Goal: Task Accomplishment & Management: Use online tool/utility

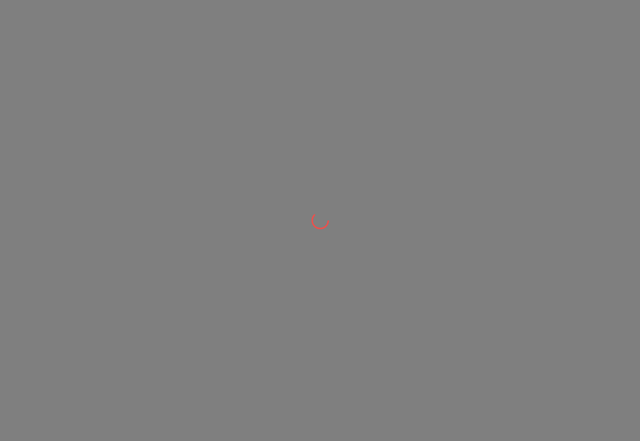
click at [319, 41] on div at bounding box center [320, 220] width 640 height 441
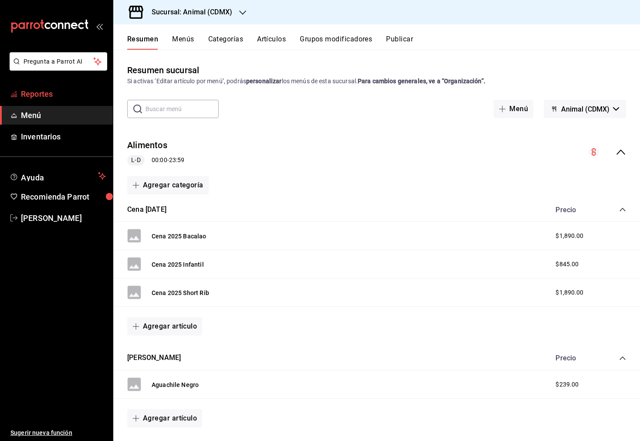
click at [53, 95] on span "Reportes" at bounding box center [63, 94] width 85 height 12
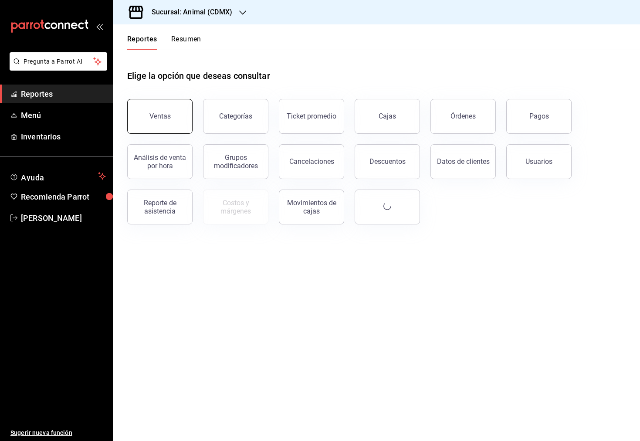
click at [157, 102] on button "Ventas" at bounding box center [159, 116] width 65 height 35
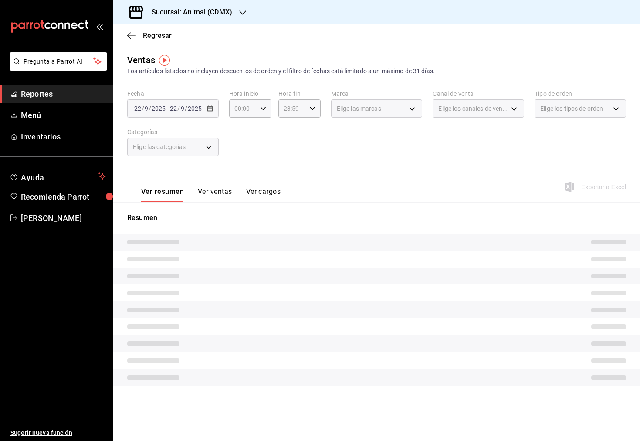
click at [214, 112] on div "[DATE] [DATE] - [DATE] [DATE]" at bounding box center [173, 108] width 92 height 18
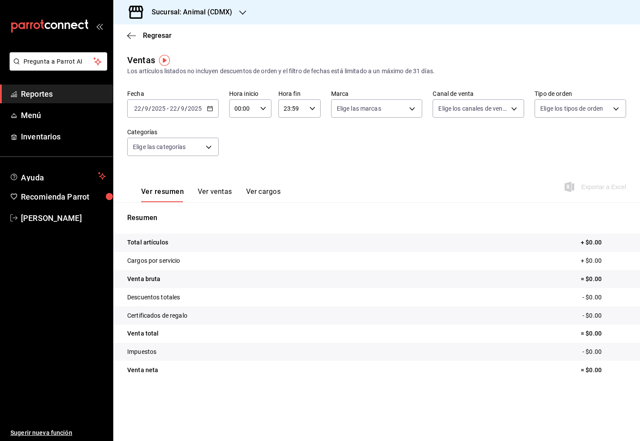
click at [212, 108] on \(Stroke\) "button" at bounding box center [209, 108] width 5 height 0
click at [247, 176] on div "Ver resumen Ver ventas Ver cargos Exportar a Excel" at bounding box center [376, 184] width 527 height 36
click at [244, 13] on icon "button" at bounding box center [242, 12] width 7 height 7
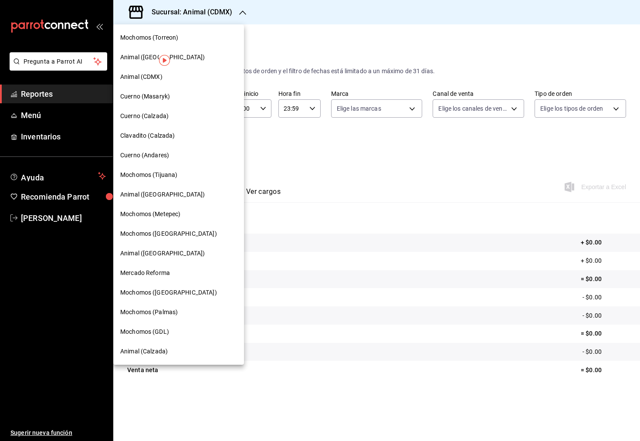
click at [198, 78] on div "Animal (CDMX)" at bounding box center [178, 76] width 117 height 9
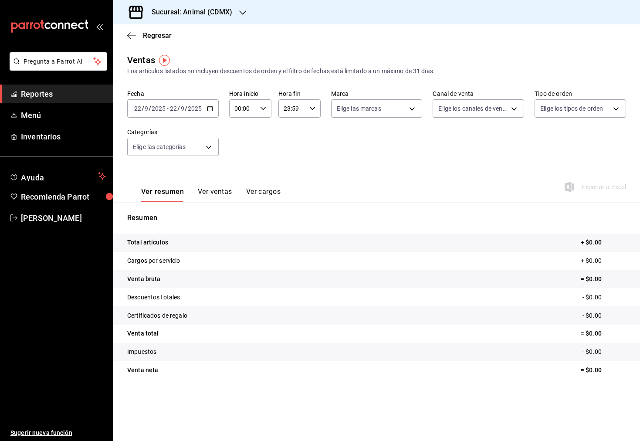
click at [207, 113] on div "[DATE] [DATE] - [DATE] [DATE]" at bounding box center [173, 108] width 92 height 18
click at [191, 208] on li "Rango de fechas" at bounding box center [168, 213] width 81 height 20
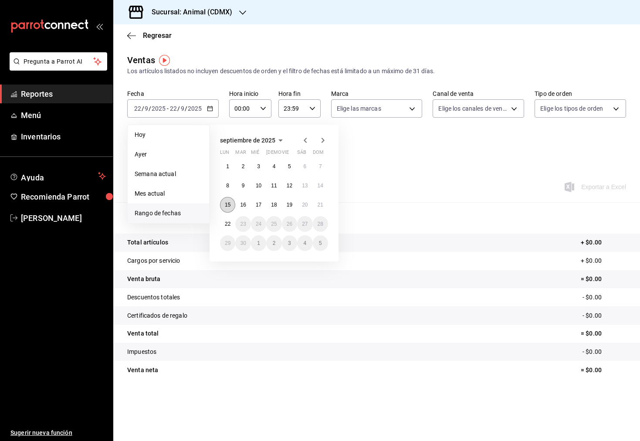
click at [227, 200] on button "15" at bounding box center [227, 205] width 15 height 16
click at [226, 227] on abbr "22" at bounding box center [228, 224] width 6 height 6
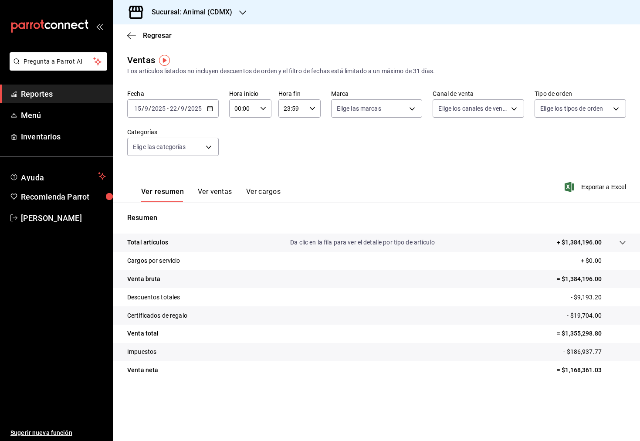
click at [271, 110] on div "Hora inicio 00:00 Hora inicio Hora fin 23:59 Hora fin" at bounding box center [275, 104] width 92 height 28
click at [264, 109] on icon "button" at bounding box center [263, 108] width 6 height 6
click at [244, 166] on button "05" at bounding box center [240, 169] width 18 height 17
type input "05:00"
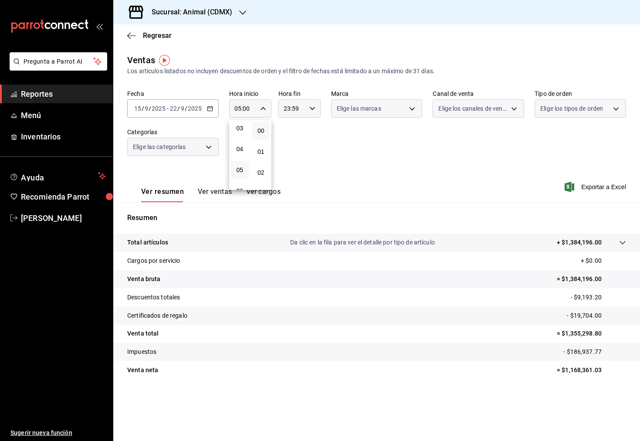
click at [303, 143] on div at bounding box center [320, 220] width 640 height 441
click at [315, 102] on div "23:59 Hora fin" at bounding box center [299, 108] width 42 height 18
click at [313, 132] on span "00" at bounding box center [310, 130] width 7 height 7
click at [288, 159] on span "05" at bounding box center [288, 157] width 7 height 7
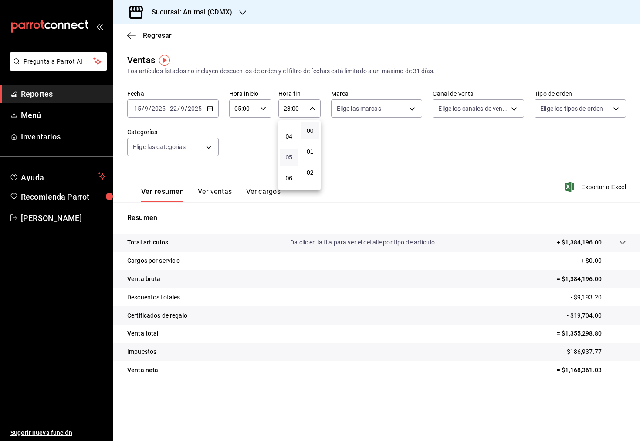
type input "05:00"
click at [458, 170] on div at bounding box center [320, 220] width 640 height 441
click at [591, 188] on span "Exportar a Excel" at bounding box center [596, 187] width 60 height 10
click at [239, 8] on div at bounding box center [242, 12] width 7 height 9
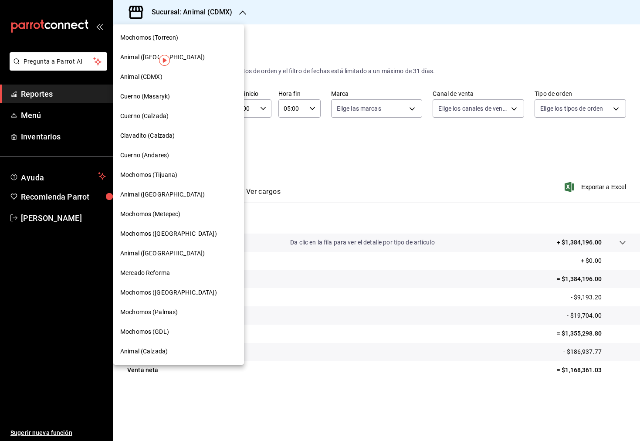
click at [196, 58] on div "Animal ([GEOGRAPHIC_DATA])" at bounding box center [178, 57] width 117 height 9
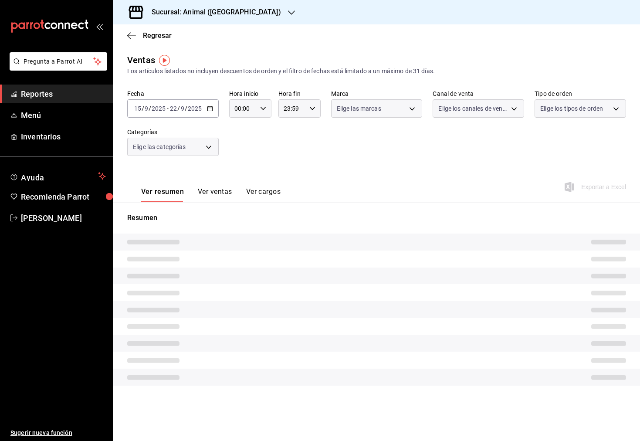
type input "05:00"
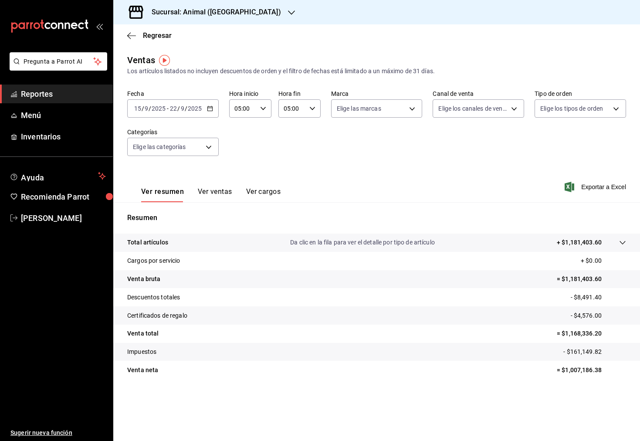
click at [206, 108] on div "[DATE] [DATE] - [DATE] [DATE]" at bounding box center [173, 108] width 92 height 18
click at [178, 209] on span "Rango de fechas" at bounding box center [169, 213] width 68 height 9
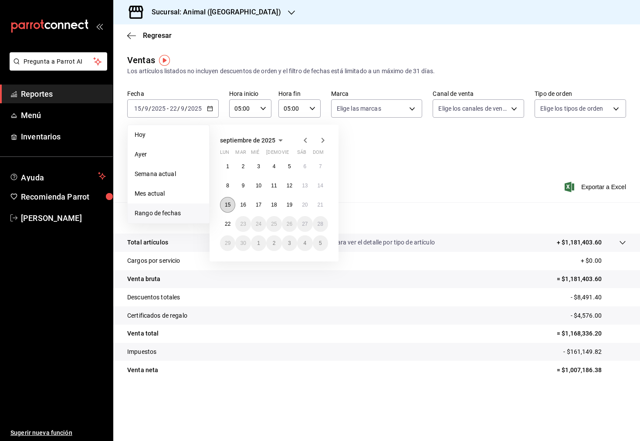
click at [227, 209] on button "15" at bounding box center [227, 205] width 15 height 16
click at [230, 223] on abbr "22" at bounding box center [228, 224] width 6 height 6
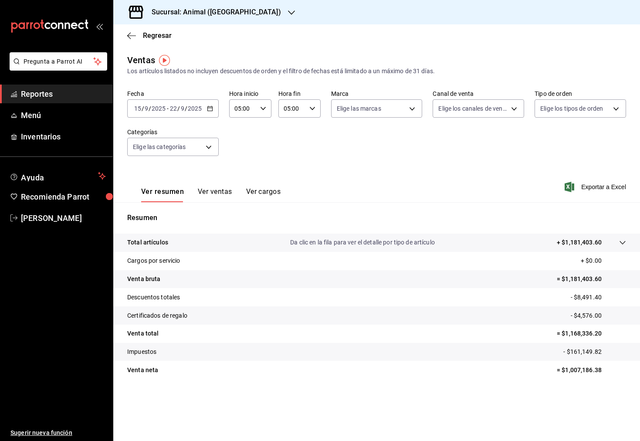
click at [212, 110] on icon "button" at bounding box center [210, 108] width 6 height 6
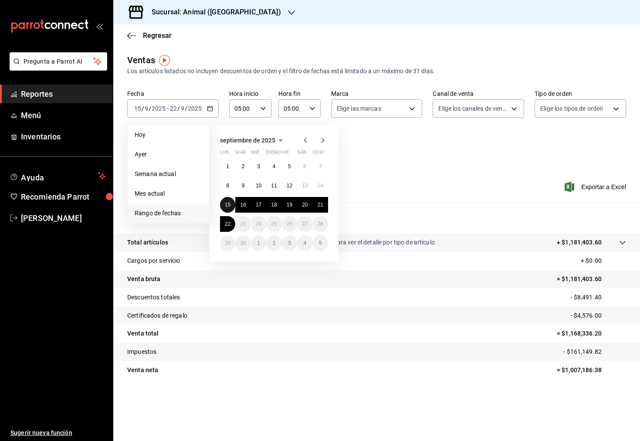
click at [223, 203] on button "15" at bounding box center [227, 205] width 15 height 16
click at [223, 219] on button "22" at bounding box center [227, 224] width 15 height 16
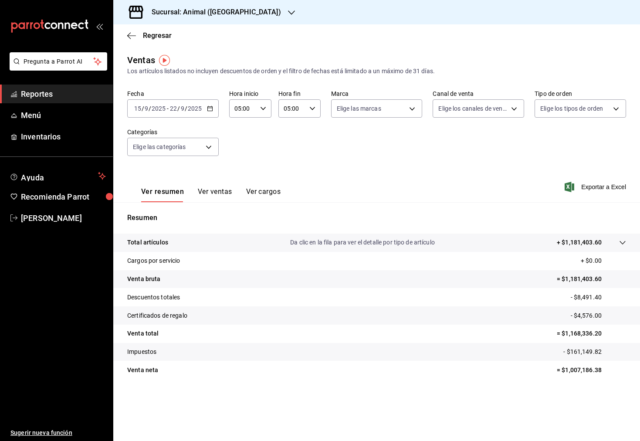
click at [234, 7] on h3 "Sucursal: Animal ([GEOGRAPHIC_DATA])" at bounding box center [213, 12] width 136 height 10
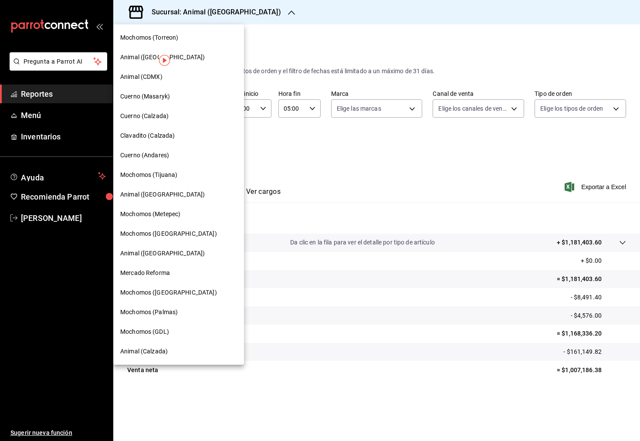
click at [343, 40] on div at bounding box center [320, 220] width 640 height 441
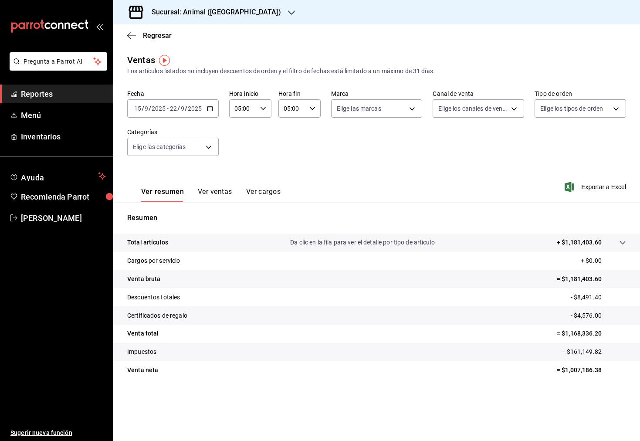
click at [211, 107] on icon "button" at bounding box center [210, 108] width 6 height 6
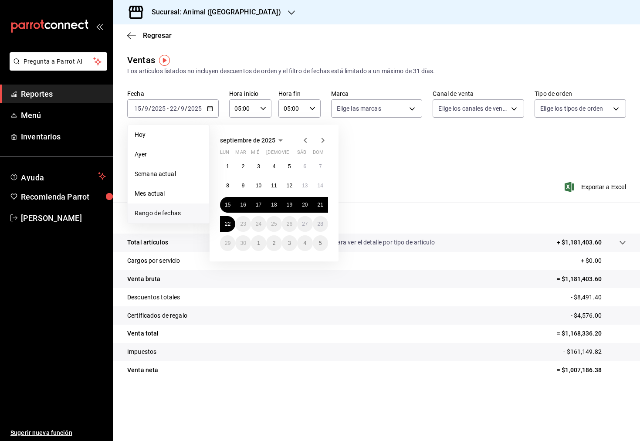
click at [400, 156] on div "Fecha [DATE] [DATE] - [DATE] [DATE] [DATE] [DATE] Semana actual Mes actual [GEO…" at bounding box center [376, 128] width 499 height 77
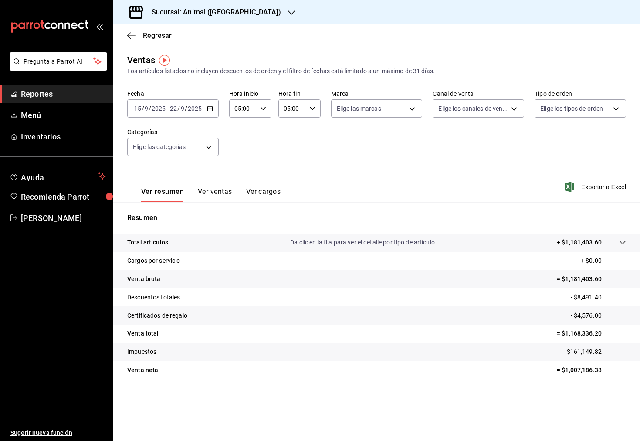
click at [292, 171] on div "Ver resumen Ver ventas Ver cargos Exportar a Excel" at bounding box center [376, 184] width 527 height 36
click at [212, 105] on div "[DATE] [DATE] - [DATE] [DATE]" at bounding box center [173, 108] width 92 height 18
click at [427, 159] on div "Fecha [DATE] [DATE] - [DATE] [DATE] Hora inicio 05:00 Hora inicio Hora fin 05:0…" at bounding box center [376, 128] width 499 height 77
click at [207, 105] on div "[DATE] [DATE] - [DATE] [DATE]" at bounding box center [173, 108] width 92 height 18
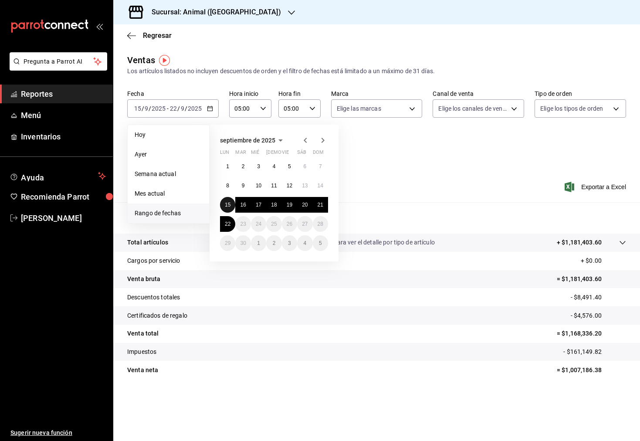
click at [225, 205] on abbr "15" at bounding box center [228, 205] width 6 height 6
click at [226, 232] on div "1 2 3 4 5 6 7 8 9 10 11 12 13 14 15 16 17 18 19 20 21 22 23 24 25 26 27 28 29 3…" at bounding box center [274, 205] width 108 height 92
click at [225, 227] on button "22" at bounding box center [227, 224] width 15 height 16
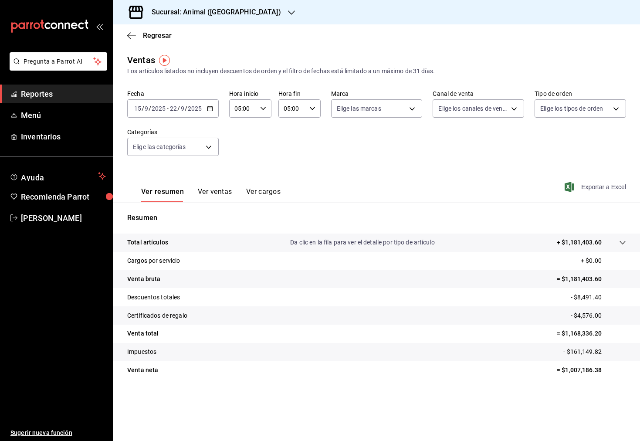
click at [578, 184] on span "Exportar a Excel" at bounding box center [596, 187] width 60 height 10
click at [584, 188] on span "Exportar a Excel" at bounding box center [596, 187] width 60 height 10
click at [288, 14] on icon "button" at bounding box center [291, 12] width 7 height 4
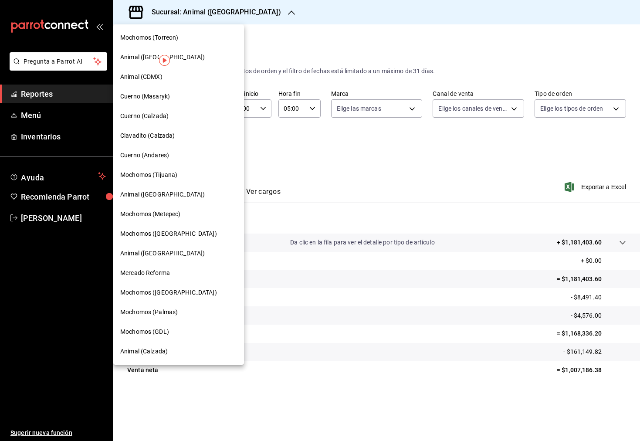
click at [175, 190] on div "Animal ([GEOGRAPHIC_DATA])" at bounding box center [178, 194] width 117 height 9
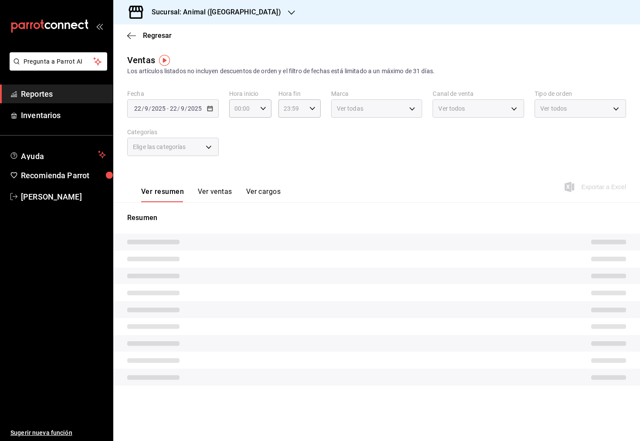
type input "05:00"
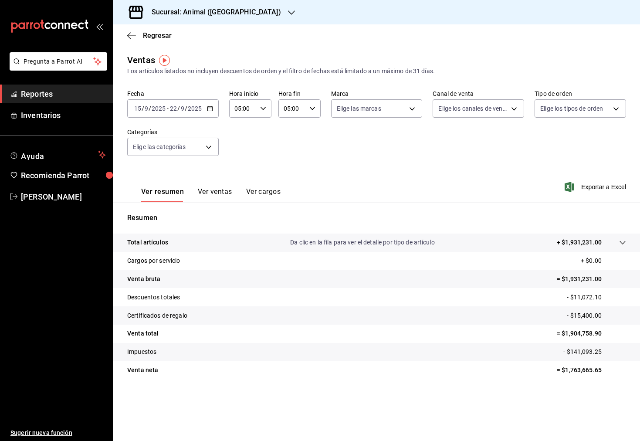
click at [216, 107] on div "[DATE] [DATE] - [DATE] [DATE]" at bounding box center [173, 108] width 92 height 18
click at [184, 213] on span "Rango de fechas" at bounding box center [169, 213] width 68 height 9
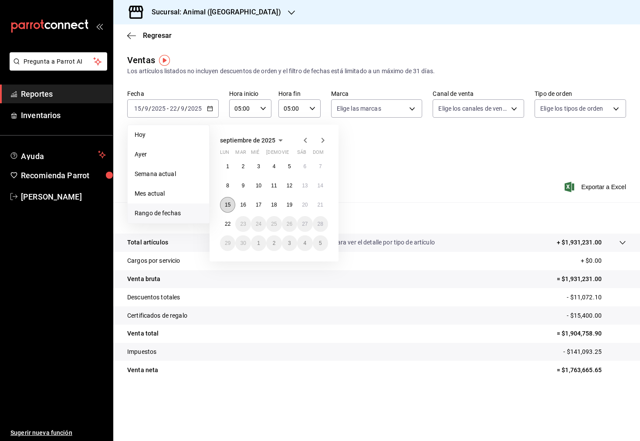
click at [228, 203] on abbr "15" at bounding box center [228, 205] width 6 height 6
click at [224, 224] on button "22" at bounding box center [227, 224] width 15 height 16
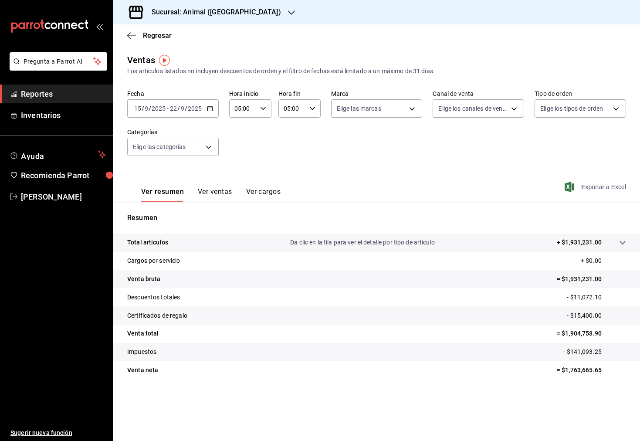
click at [598, 185] on span "Exportar a Excel" at bounding box center [596, 187] width 60 height 10
click at [237, 10] on div "Sucursal: Animal ([GEOGRAPHIC_DATA])" at bounding box center [209, 12] width 178 height 24
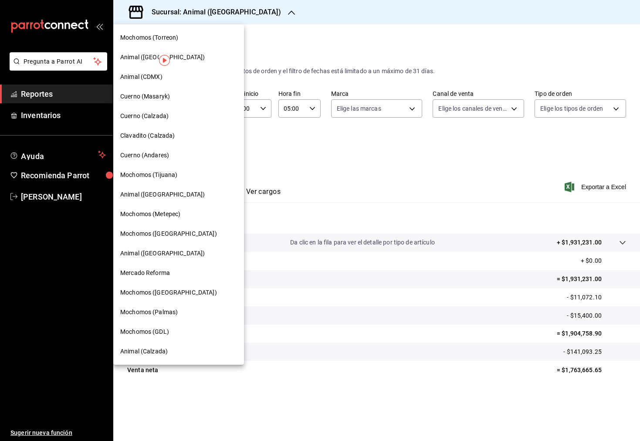
click at [166, 349] on span "Animal (Calzada)" at bounding box center [143, 351] width 47 height 9
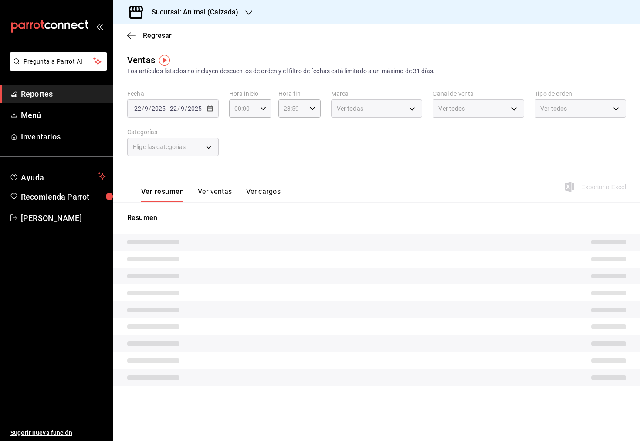
type input "05:00"
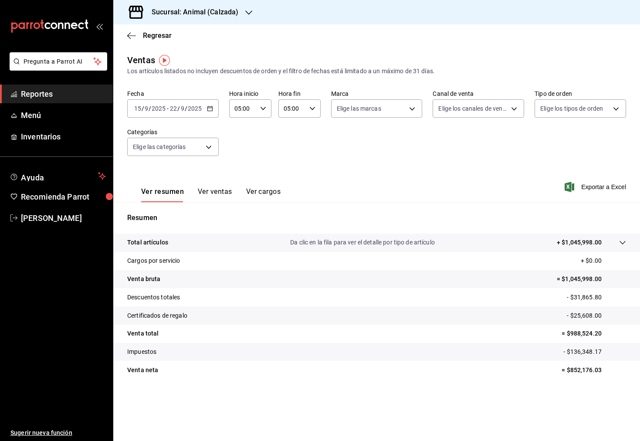
click at [213, 112] on div "[DATE] [DATE] - [DATE] [DATE]" at bounding box center [173, 108] width 92 height 18
click at [181, 211] on span "Rango de fechas" at bounding box center [169, 213] width 68 height 9
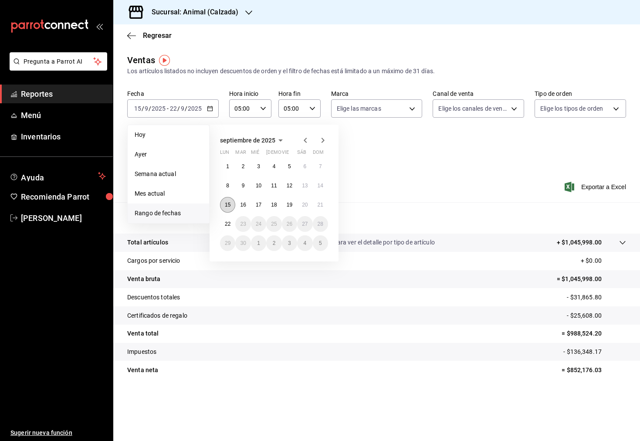
click at [227, 200] on button "15" at bounding box center [227, 205] width 15 height 16
click at [227, 221] on abbr "22" at bounding box center [228, 224] width 6 height 6
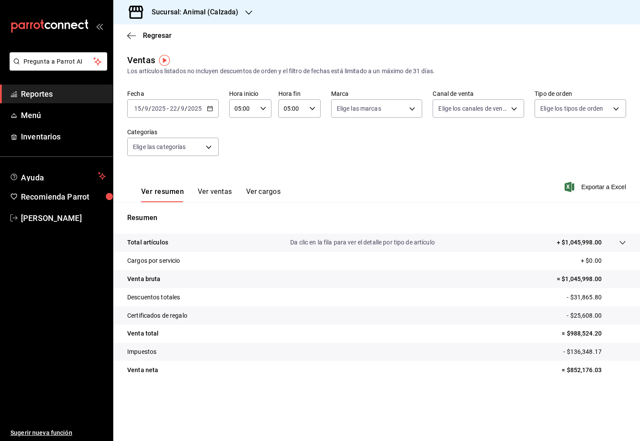
click at [213, 115] on div "[DATE] [DATE] - [DATE] [DATE]" at bounding box center [173, 108] width 92 height 18
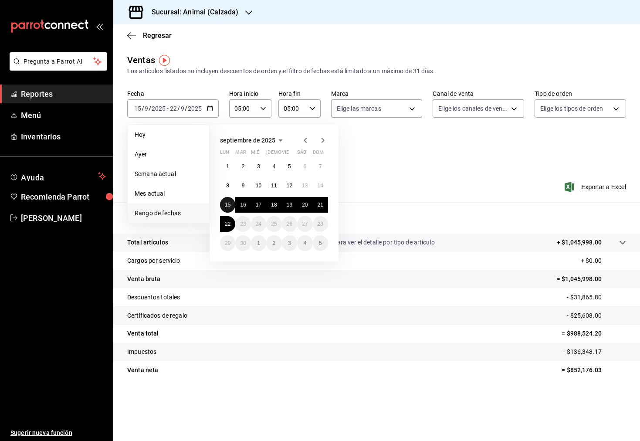
click at [229, 207] on abbr "15" at bounding box center [228, 205] width 6 height 6
click at [227, 222] on abbr "22" at bounding box center [228, 224] width 6 height 6
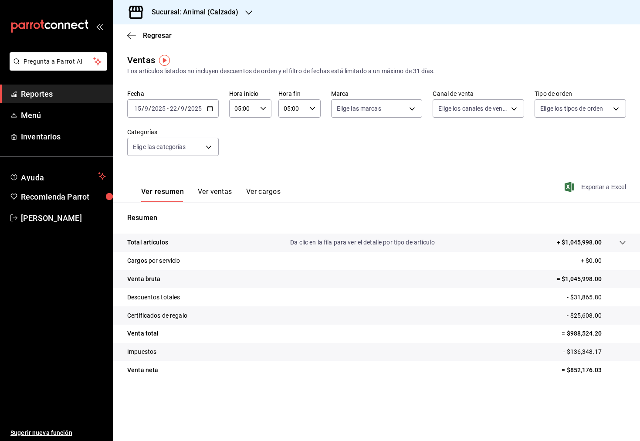
click at [610, 186] on span "Exportar a Excel" at bounding box center [596, 187] width 60 height 10
click at [252, 9] on div "Sucursal: Animal (Calzada)" at bounding box center [188, 12] width 136 height 24
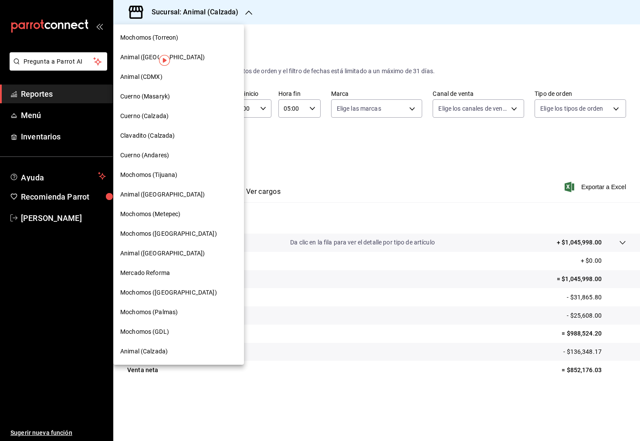
click at [194, 248] on div "Animal ([GEOGRAPHIC_DATA])" at bounding box center [178, 254] width 131 height 20
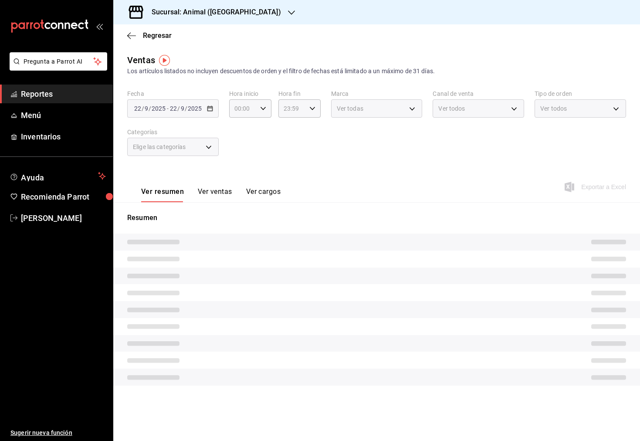
type input "05:00"
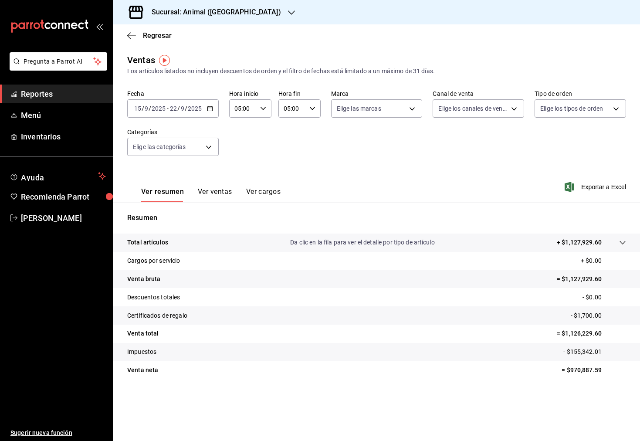
click at [207, 108] on icon "button" at bounding box center [210, 108] width 6 height 6
click at [159, 216] on span "Rango de fechas" at bounding box center [169, 213] width 68 height 9
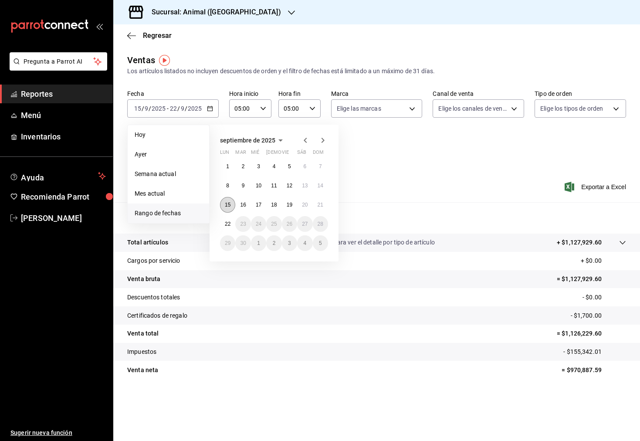
click at [229, 203] on abbr "15" at bounding box center [228, 205] width 6 height 6
click at [229, 220] on button "22" at bounding box center [227, 224] width 15 height 16
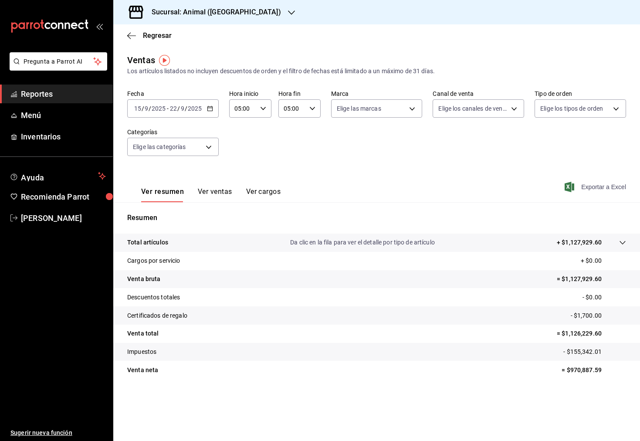
click at [604, 186] on span "Exportar a Excel" at bounding box center [596, 187] width 60 height 10
click at [212, 105] on icon "button" at bounding box center [210, 108] width 6 height 6
click at [288, 15] on icon "button" at bounding box center [291, 12] width 7 height 7
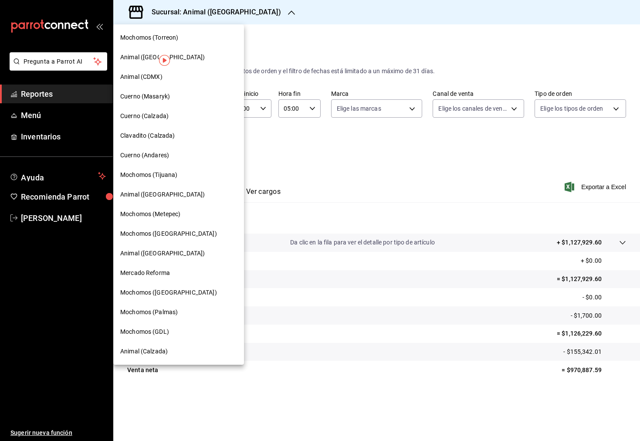
click at [187, 117] on div "Cuerno (Calzada)" at bounding box center [178, 116] width 117 height 9
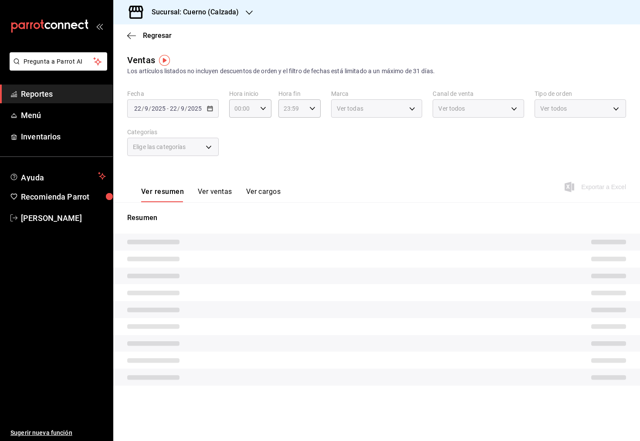
type input "05:00"
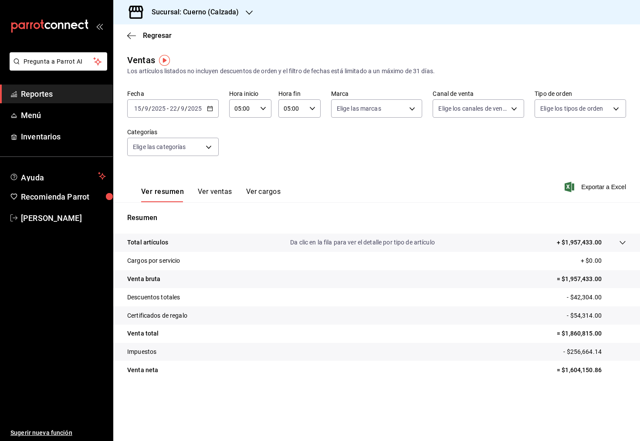
click at [210, 110] on icon "button" at bounding box center [210, 108] width 6 height 6
click at [195, 210] on span "Rango de fechas" at bounding box center [169, 213] width 68 height 9
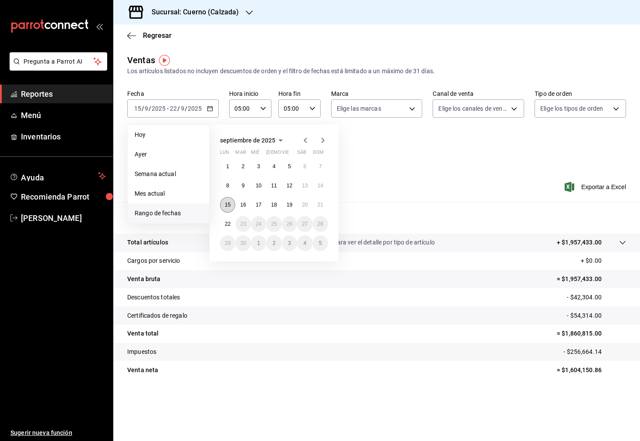
click at [228, 209] on button "15" at bounding box center [227, 205] width 15 height 16
click at [227, 222] on abbr "22" at bounding box center [228, 224] width 6 height 6
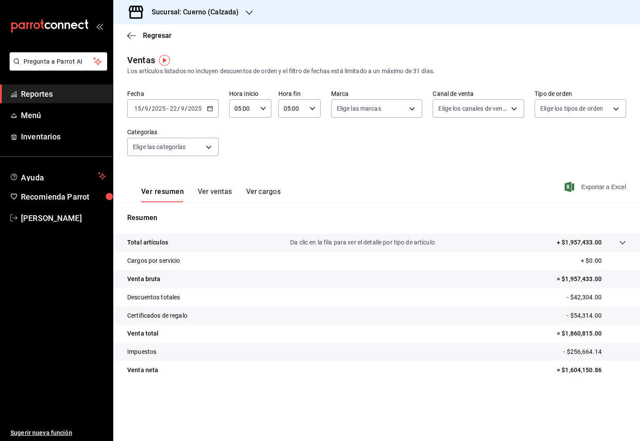
click at [598, 186] on span "Exportar a Excel" at bounding box center [596, 187] width 60 height 10
click at [241, 10] on div "Sucursal: Cuerno (Calzada)" at bounding box center [188, 12] width 136 height 24
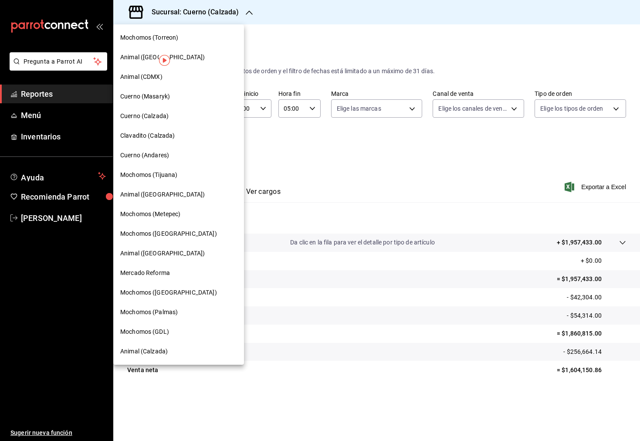
click at [167, 157] on span "Cuerno (Andares)" at bounding box center [144, 155] width 49 height 9
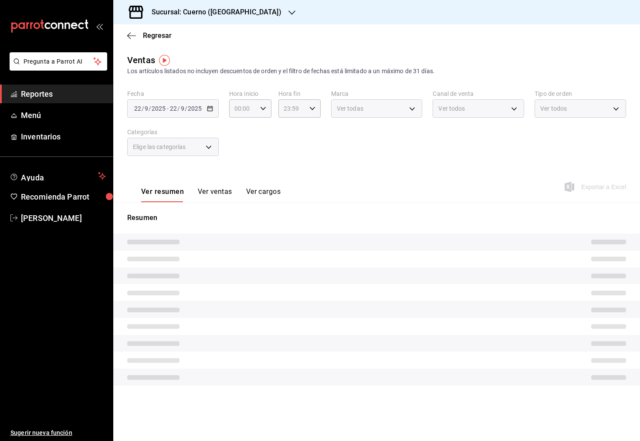
type input "05:00"
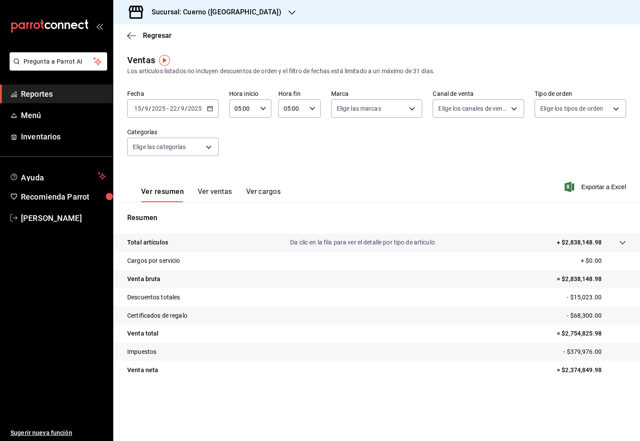
click at [212, 112] on div "[DATE] [DATE] - [DATE] [DATE]" at bounding box center [173, 108] width 92 height 18
click at [173, 210] on span "Rango de fechas" at bounding box center [169, 213] width 68 height 9
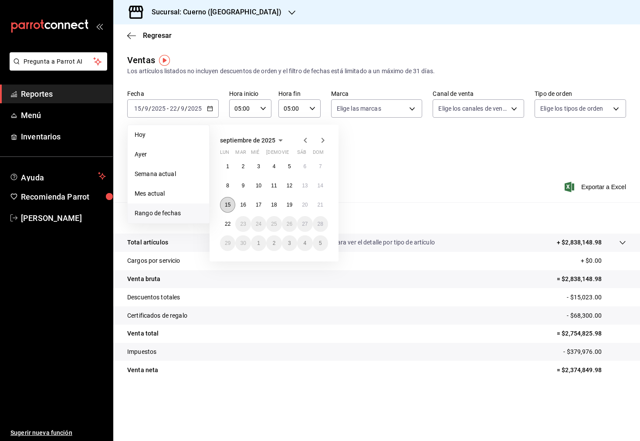
click at [228, 203] on abbr "15" at bounding box center [228, 205] width 6 height 6
click at [227, 218] on button "22" at bounding box center [227, 224] width 15 height 16
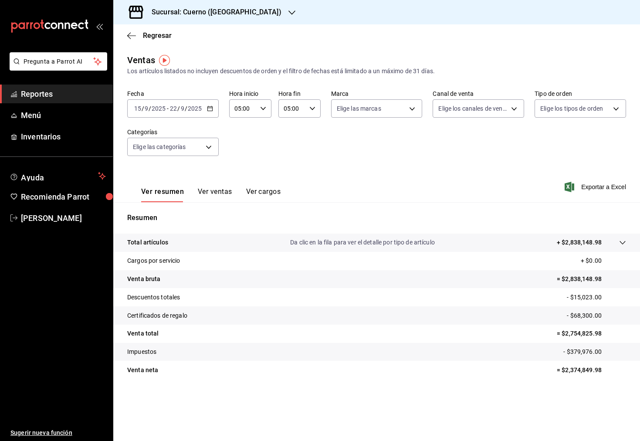
click at [563, 192] on div "Ver resumen Ver ventas Ver cargos Exportar a Excel" at bounding box center [376, 184] width 527 height 36
click at [573, 190] on icon "button" at bounding box center [570, 187] width 10 height 10
click at [188, 19] on div "Sucursal: Cuerno ([GEOGRAPHIC_DATA])" at bounding box center [209, 12] width 179 height 24
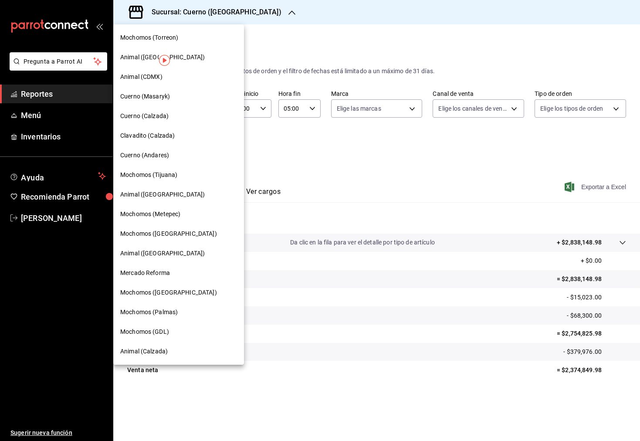
click at [186, 92] on div "Cuerno (Masaryk)" at bounding box center [178, 96] width 117 height 9
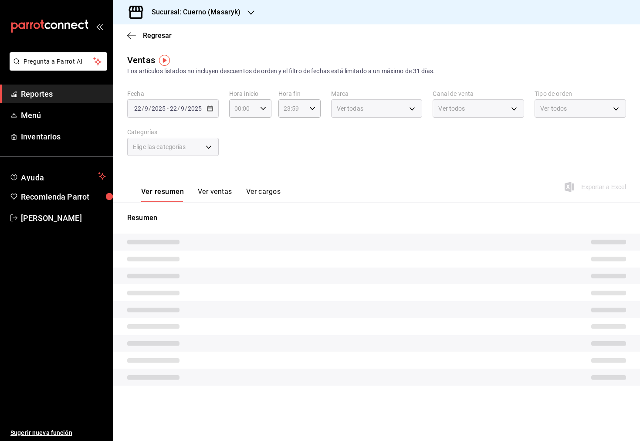
type input "05:00"
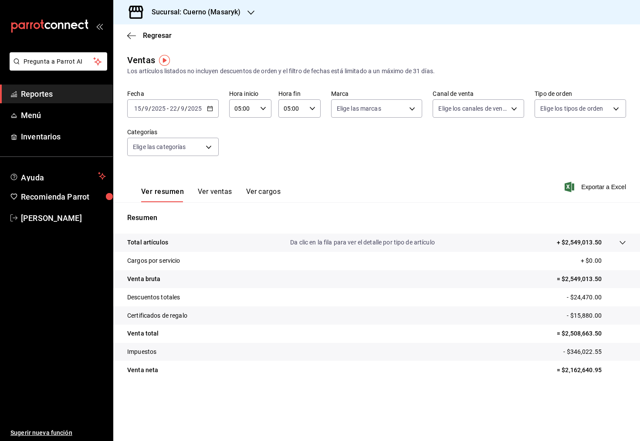
click at [210, 110] on icon "button" at bounding box center [210, 108] width 6 height 6
click at [160, 210] on span "Rango de fechas" at bounding box center [169, 213] width 68 height 9
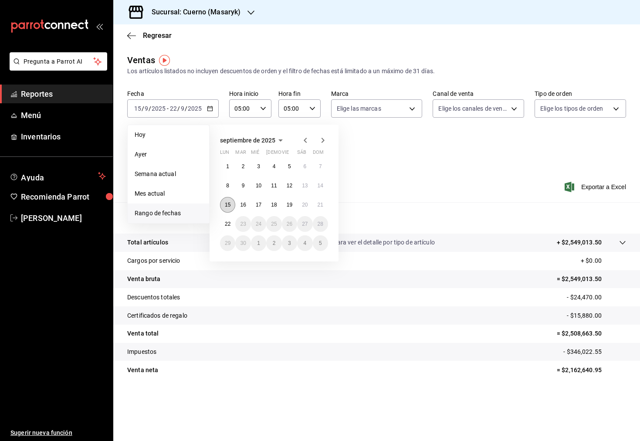
click at [227, 205] on abbr "15" at bounding box center [228, 205] width 6 height 6
click at [228, 221] on abbr "22" at bounding box center [228, 224] width 6 height 6
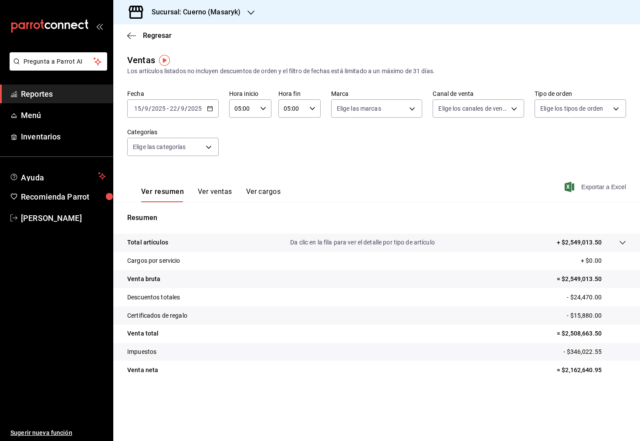
click at [588, 189] on span "Exportar a Excel" at bounding box center [596, 187] width 60 height 10
click at [182, 18] on div "Sucursal: Cuerno (Masaryk)" at bounding box center [189, 12] width 138 height 24
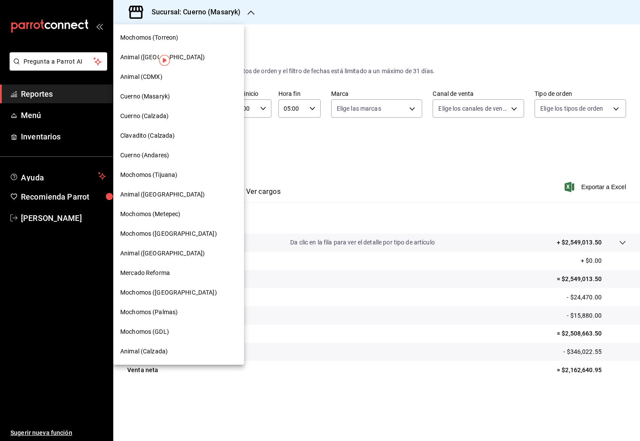
click at [187, 177] on div "Mochomos (Tijuana)" at bounding box center [178, 174] width 117 height 9
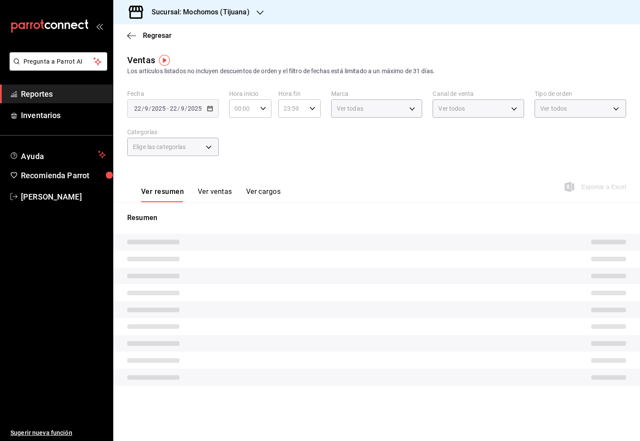
type input "05:00"
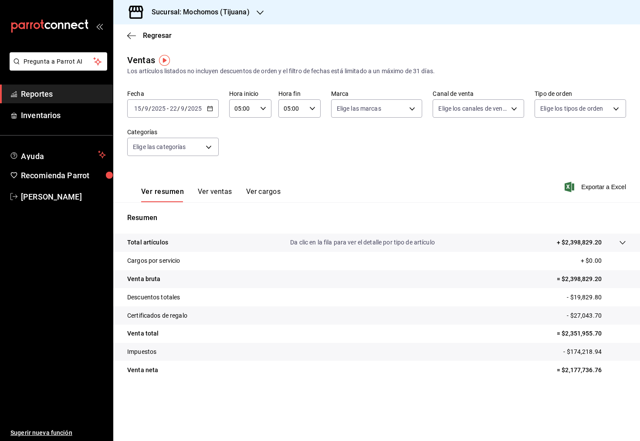
click at [217, 103] on div "[DATE] [DATE] - [DATE] [DATE]" at bounding box center [173, 108] width 92 height 18
click at [181, 207] on li "Rango de fechas" at bounding box center [168, 213] width 81 height 20
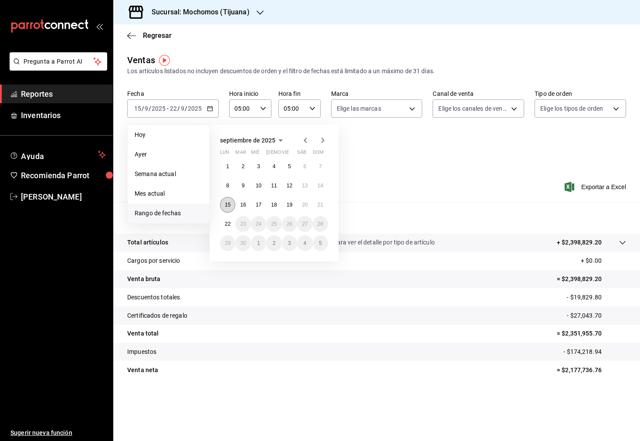
click at [231, 207] on button "15" at bounding box center [227, 205] width 15 height 16
click at [229, 223] on abbr "22" at bounding box center [228, 224] width 6 height 6
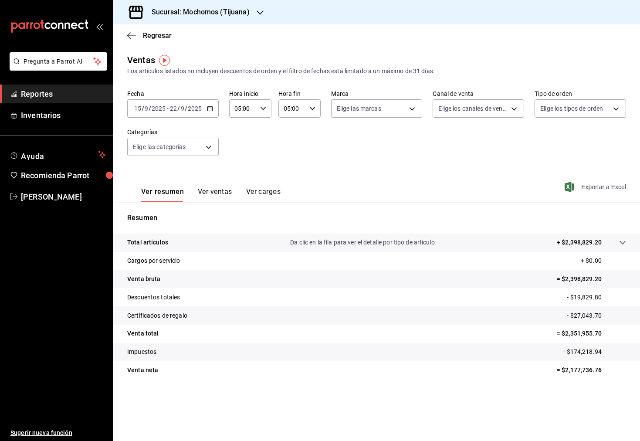
click at [593, 189] on span "Exportar a Excel" at bounding box center [596, 187] width 60 height 10
click at [263, 16] on div "Sucursal: Mochomos (Tijuana)" at bounding box center [193, 12] width 147 height 24
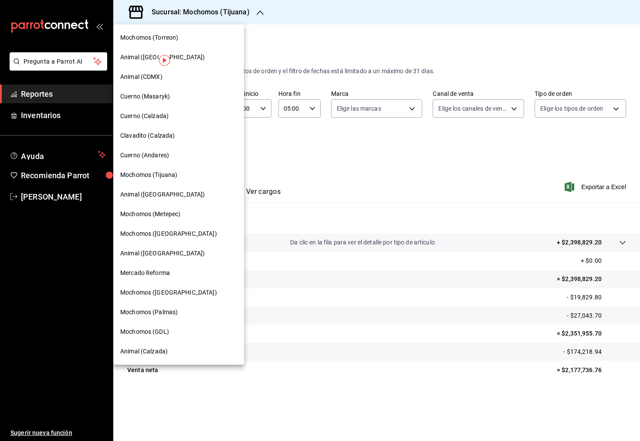
click at [175, 292] on span "Mochomos ([GEOGRAPHIC_DATA])" at bounding box center [168, 292] width 97 height 9
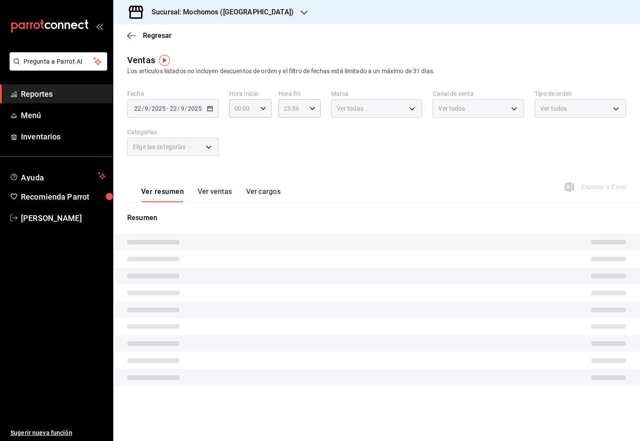
type input "05:00"
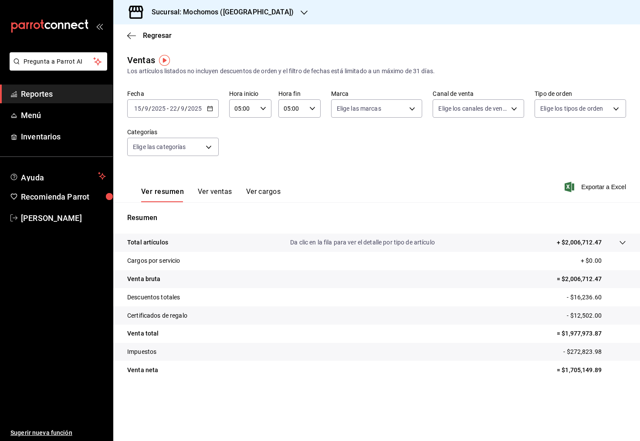
click at [207, 108] on \(Stroke\) "button" at bounding box center [209, 108] width 5 height 5
click at [183, 206] on li "Rango de fechas" at bounding box center [168, 213] width 81 height 20
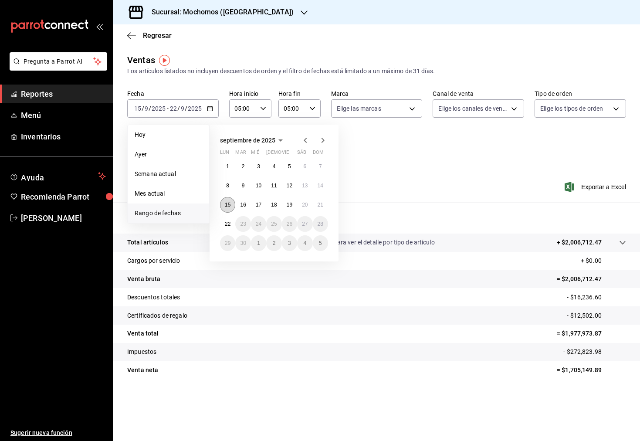
click at [230, 206] on abbr "15" at bounding box center [228, 205] width 6 height 6
click at [229, 226] on abbr "22" at bounding box center [228, 224] width 6 height 6
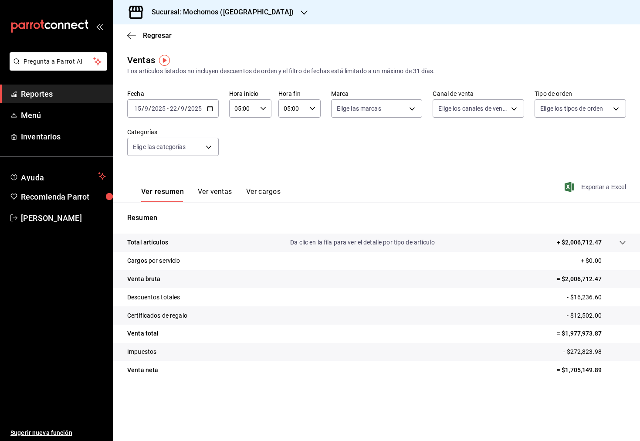
click at [575, 185] on span "Exportar a Excel" at bounding box center [596, 187] width 60 height 10
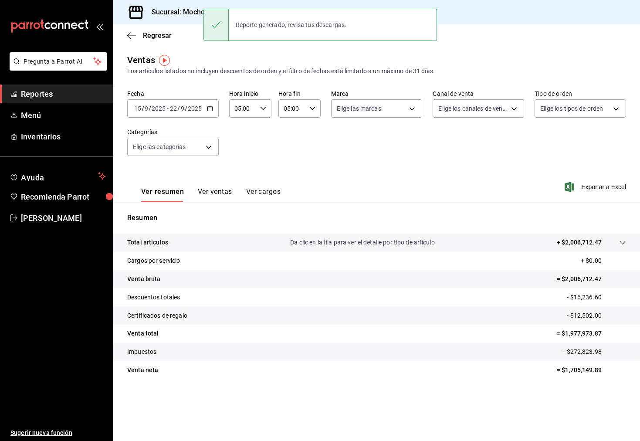
click at [186, 18] on div "Sucursal: Mochomos ([GEOGRAPHIC_DATA])" at bounding box center [215, 12] width 191 height 24
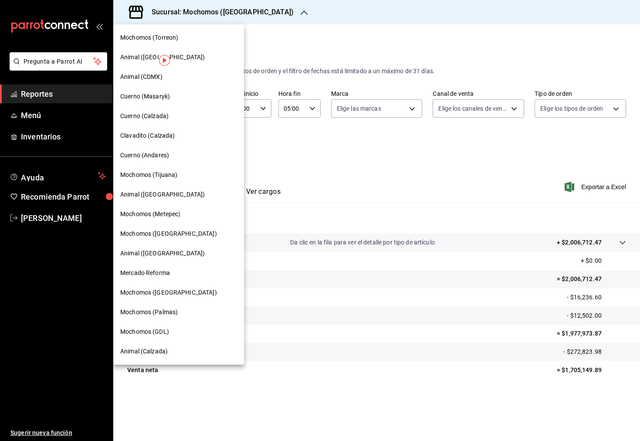
click at [186, 34] on div "Mochomos (Torreon)" at bounding box center [178, 37] width 117 height 9
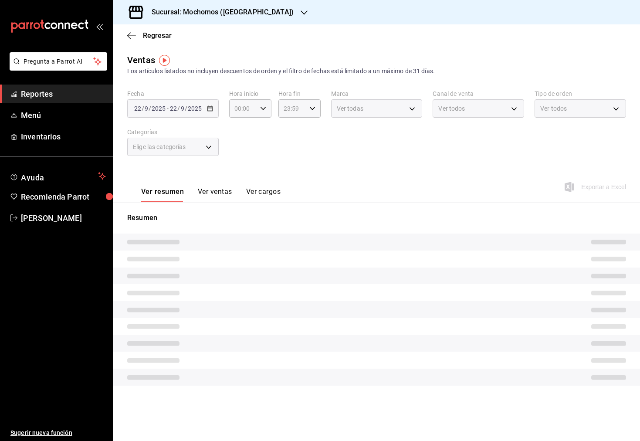
type input "05:00"
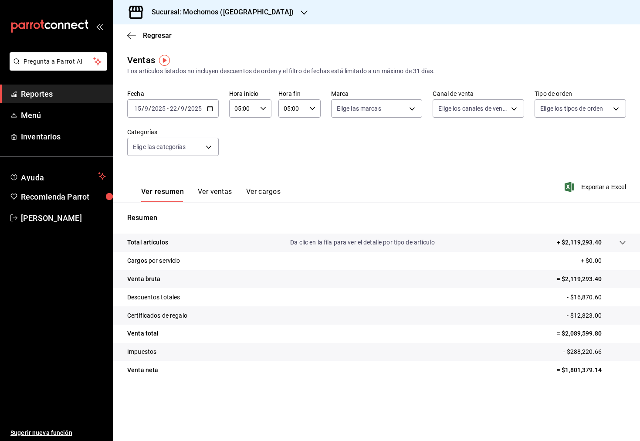
click at [214, 108] on div "[DATE] [DATE] - [DATE] [DATE]" at bounding box center [173, 108] width 92 height 18
click at [172, 212] on span "Rango de fechas" at bounding box center [169, 213] width 68 height 9
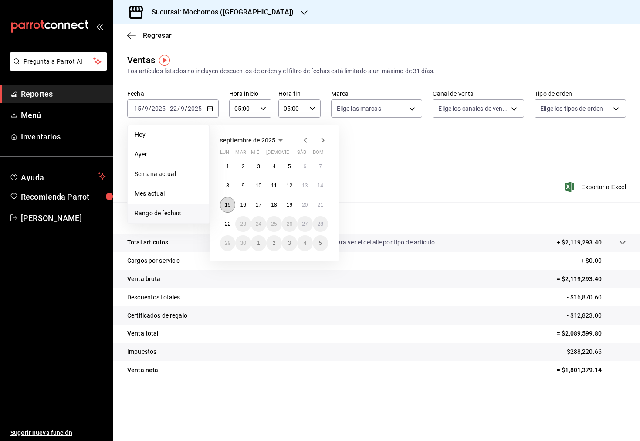
click at [227, 203] on abbr "15" at bounding box center [228, 205] width 6 height 6
click at [229, 217] on button "22" at bounding box center [227, 224] width 15 height 16
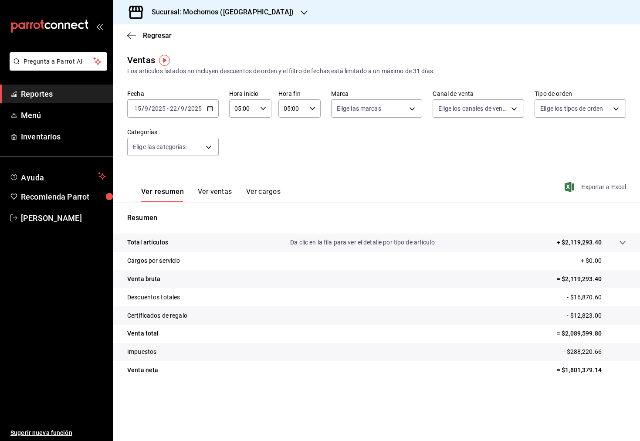
click at [588, 186] on span "Exportar a Excel" at bounding box center [596, 187] width 60 height 10
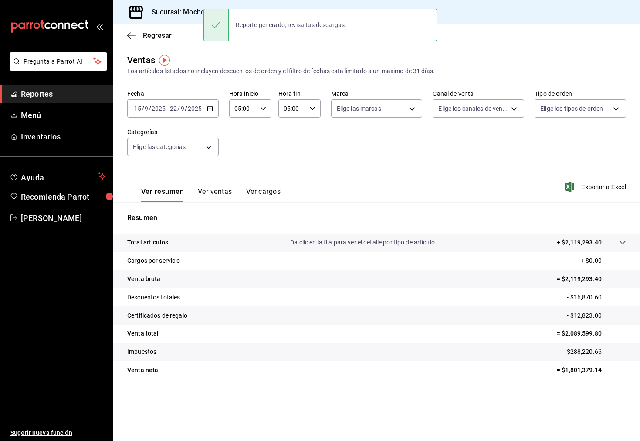
click at [197, 7] on h3 "Sucursal: Mochomos ([GEOGRAPHIC_DATA])" at bounding box center [219, 12] width 149 height 10
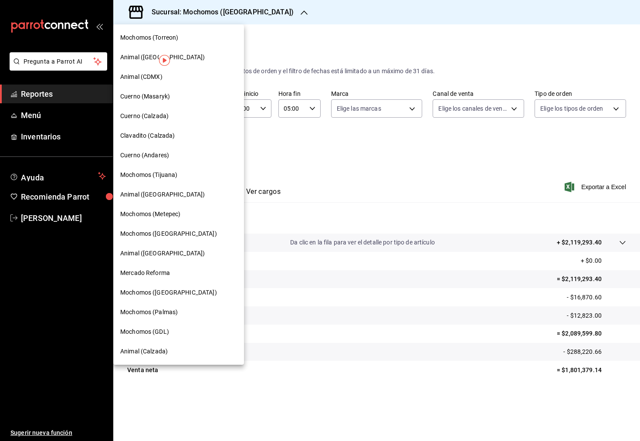
click at [166, 329] on span "Mochomos (GDL)" at bounding box center [144, 331] width 49 height 9
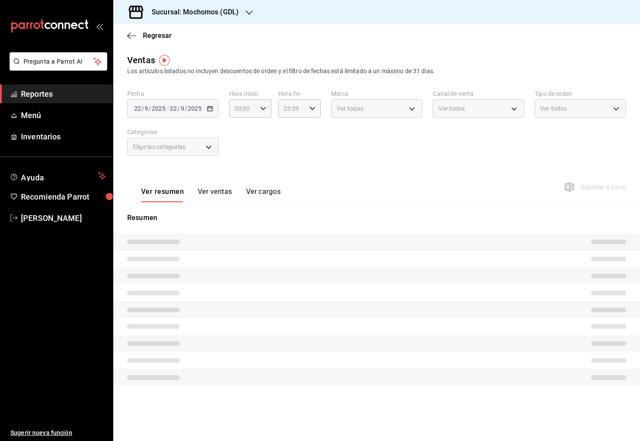
type input "05:00"
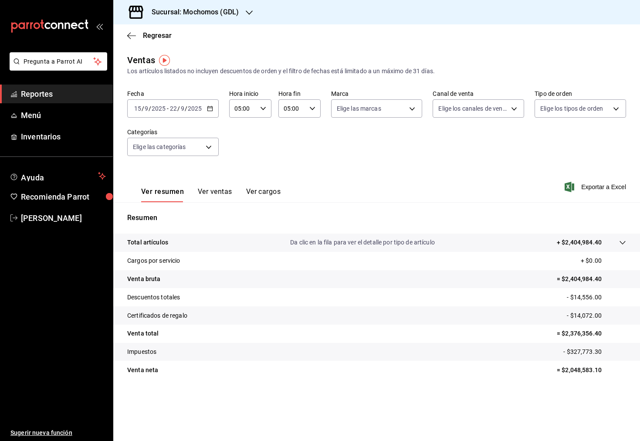
click at [211, 112] on div "[DATE] [DATE] - [DATE] [DATE]" at bounding box center [173, 108] width 92 height 18
click at [186, 220] on li "Rango de fechas" at bounding box center [168, 213] width 81 height 20
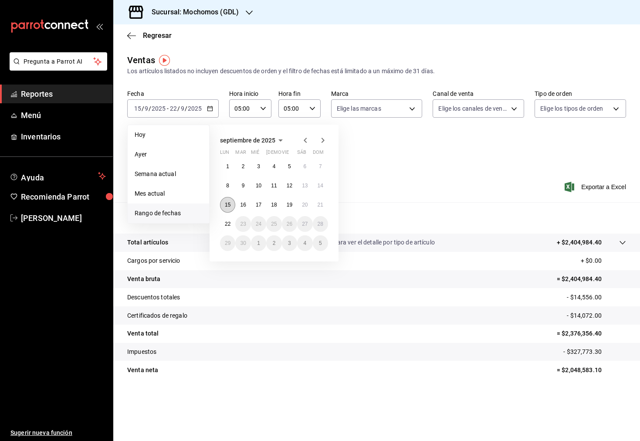
click at [225, 203] on abbr "15" at bounding box center [228, 205] width 6 height 6
click at [225, 218] on button "22" at bounding box center [227, 224] width 15 height 16
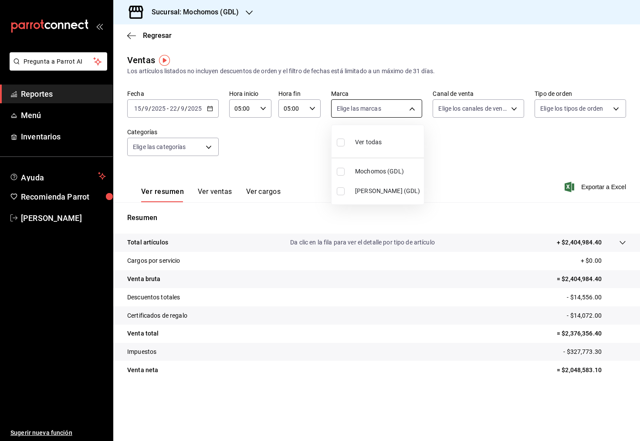
click at [410, 105] on body "Pregunta a Parrot AI Reportes Menú Inventarios Ayuda Recomienda Parrot [PERSON_…" at bounding box center [320, 220] width 640 height 441
click at [404, 173] on span "Mochomos (GDL)" at bounding box center [387, 171] width 65 height 9
type input "36c25d4a-7cb0-456c-a434-e981d54830bc"
checkbox input "true"
click at [583, 172] on div at bounding box center [320, 220] width 640 height 441
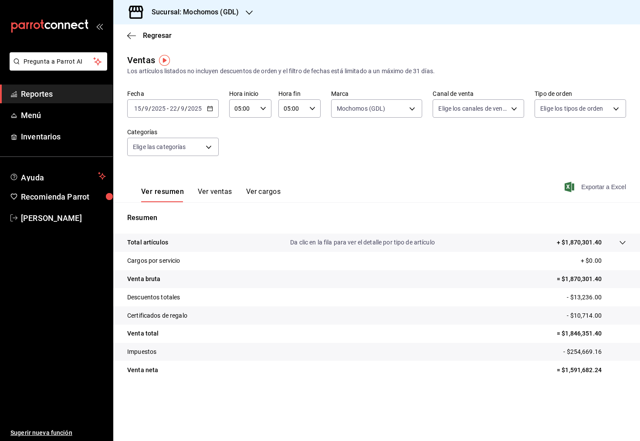
click at [587, 188] on span "Exportar a Excel" at bounding box center [596, 187] width 60 height 10
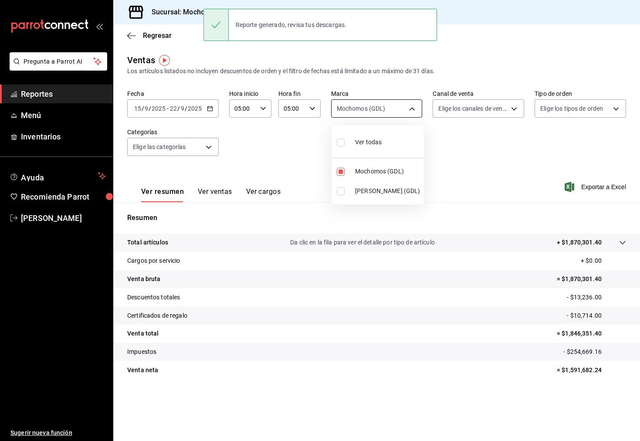
click at [405, 104] on body "Pregunta a Parrot AI Reportes Menú Inventarios Ayuda Recomienda Parrot [PERSON_…" at bounding box center [320, 220] width 640 height 441
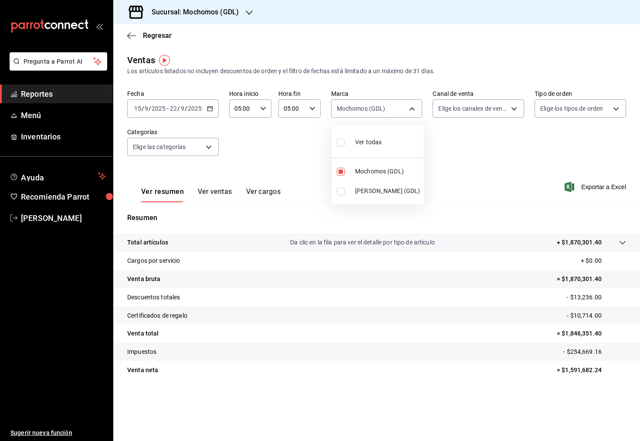
click at [381, 190] on span "[PERSON_NAME] (GDL)" at bounding box center [387, 190] width 65 height 9
type input "36c25d4a-7cb0-456c-a434-e981d54830bc,9cac9703-0c5a-4d8b-addd-5b6b571d65b9"
checkbox input "true"
click at [590, 187] on div at bounding box center [320, 220] width 640 height 441
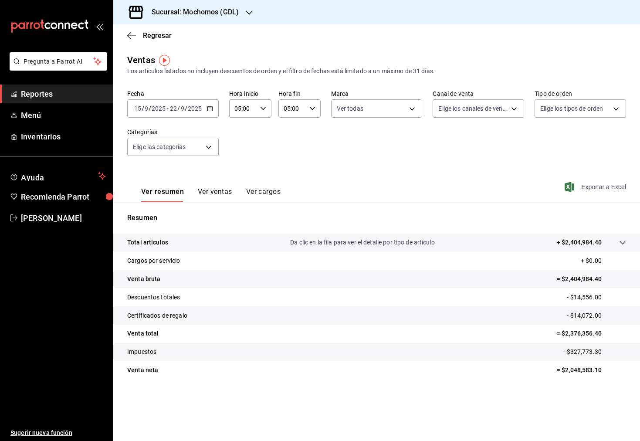
click at [590, 186] on span "Exportar a Excel" at bounding box center [596, 187] width 60 height 10
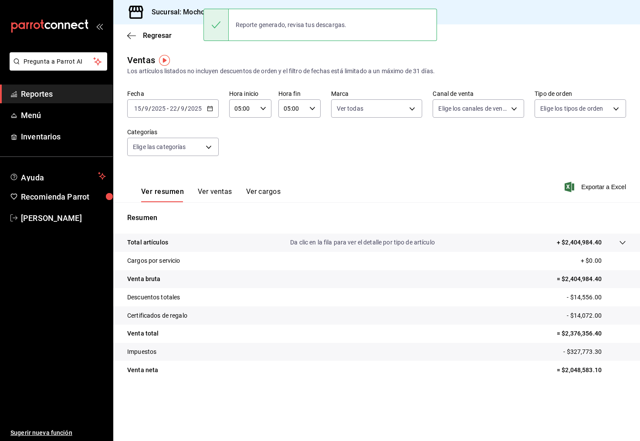
click at [385, 141] on div "Fecha [DATE] [DATE] - [DATE] [DATE] Hora inicio 05:00 Hora inicio Hora fin 05:0…" at bounding box center [376, 128] width 499 height 77
click at [487, 59] on div "Ventas Los artículos listados no incluyen descuentos de orden y el filtro de fe…" at bounding box center [376, 65] width 499 height 22
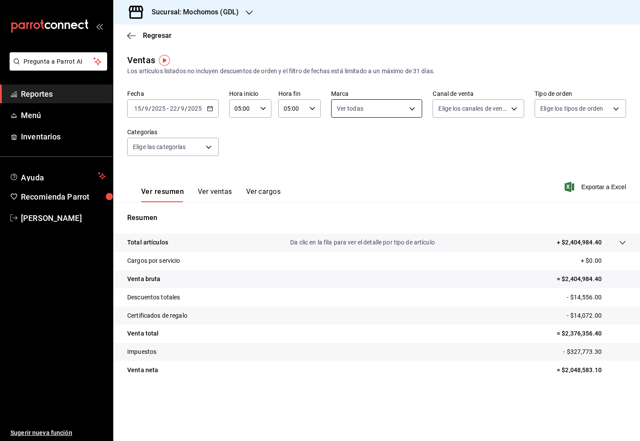
click at [403, 110] on body "Pregunta a Parrot AI Reportes Menú Inventarios Ayuda Recomienda Parrot [PERSON_…" at bounding box center [320, 220] width 640 height 441
click at [362, 147] on div "Ver todas" at bounding box center [359, 141] width 45 height 19
checkbox input "false"
click at [345, 193] on label at bounding box center [342, 191] width 11 height 8
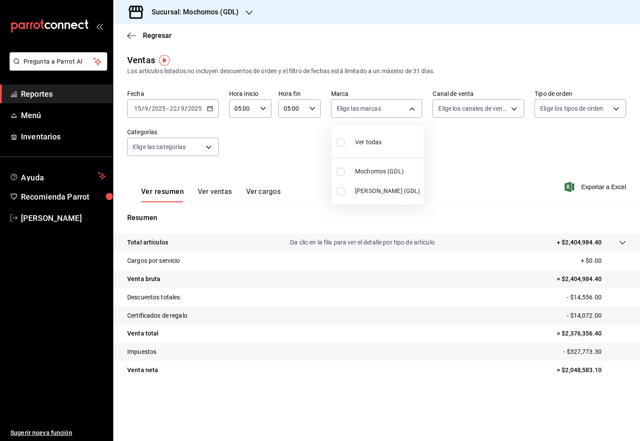
click at [345, 193] on input "checkbox" at bounding box center [341, 191] width 8 height 8
checkbox input "false"
click at [506, 175] on div at bounding box center [320, 220] width 640 height 441
click at [597, 187] on span "Exportar a Excel" at bounding box center [596, 187] width 60 height 10
click at [411, 109] on body "Pregunta a Parrot AI Reportes Menú Inventarios Ayuda Recomienda Parrot [PERSON_…" at bounding box center [320, 220] width 640 height 441
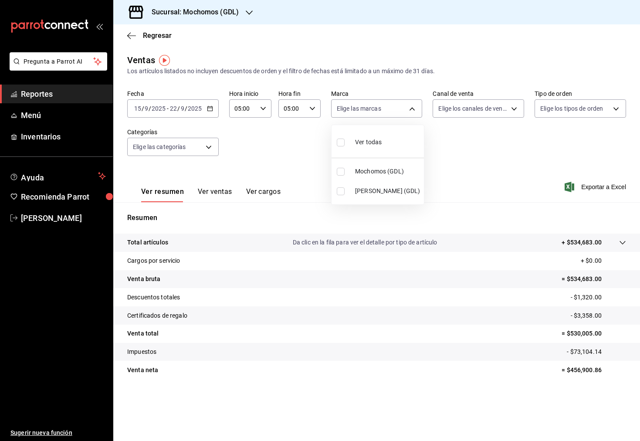
click at [360, 194] on span "[PERSON_NAME] (GDL)" at bounding box center [387, 190] width 65 height 9
type input "9cac9703-0c5a-4d8b-addd-5b6b571d65b9"
checkbox input "true"
click at [204, 110] on div at bounding box center [320, 220] width 640 height 441
click at [210, 110] on icon "button" at bounding box center [210, 108] width 6 height 6
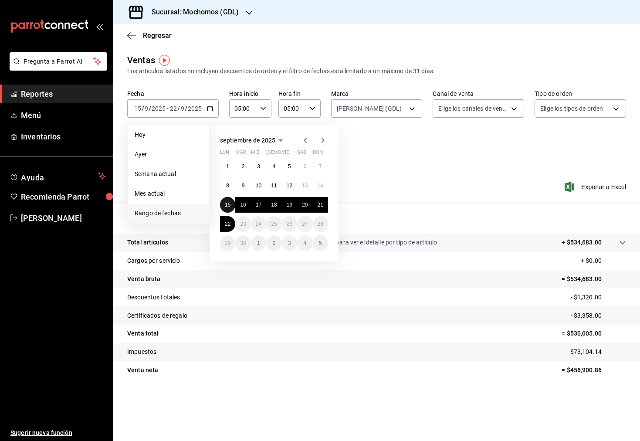
click at [231, 204] on button "15" at bounding box center [227, 205] width 15 height 16
click at [229, 230] on button "22" at bounding box center [227, 224] width 15 height 16
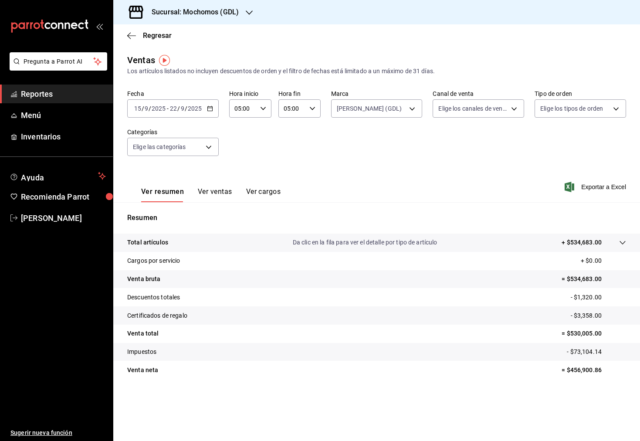
click at [620, 244] on icon at bounding box center [622, 242] width 7 height 7
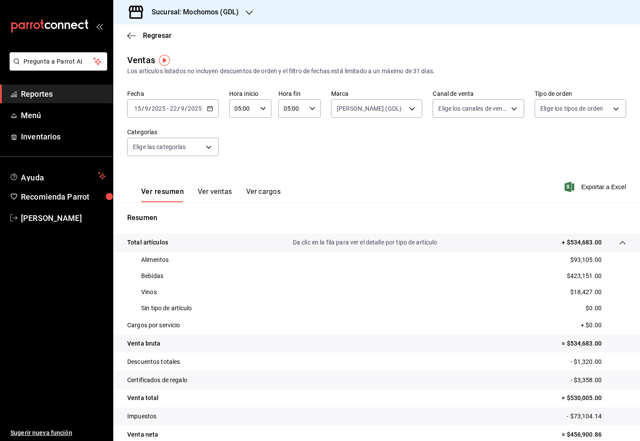
click at [620, 244] on icon at bounding box center [622, 242] width 7 height 7
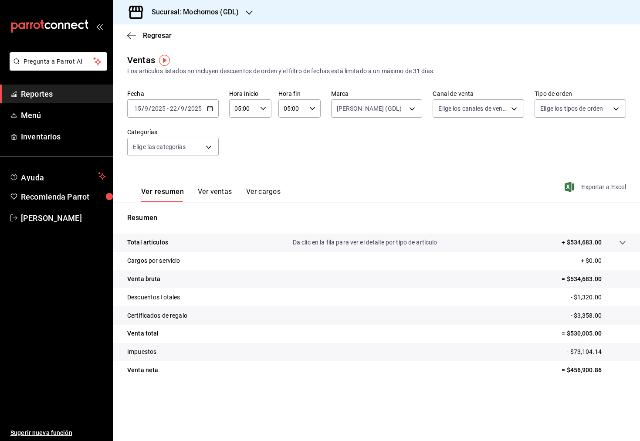
click at [601, 188] on span "Exportar a Excel" at bounding box center [596, 187] width 60 height 10
click at [240, 14] on div "Sucursal: Mochomos (GDL)" at bounding box center [188, 12] width 136 height 24
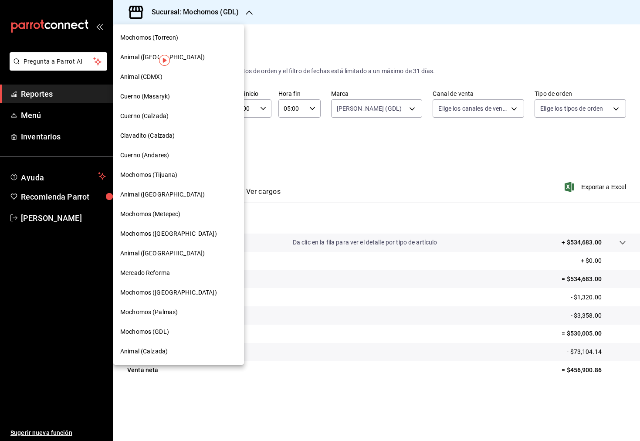
click at [202, 234] on div "Mochomos ([GEOGRAPHIC_DATA])" at bounding box center [178, 233] width 117 height 9
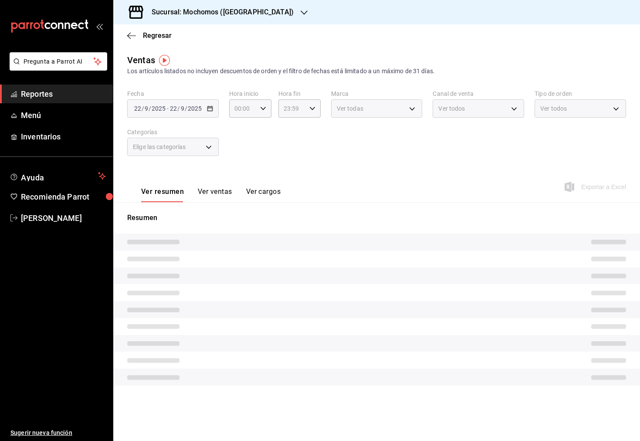
type input "05:00"
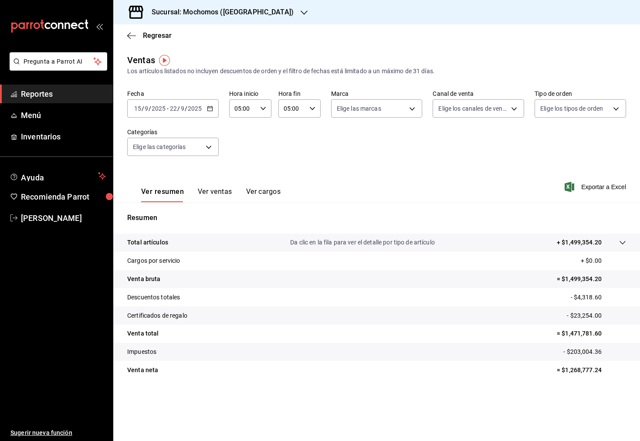
click at [208, 110] on icon "button" at bounding box center [210, 108] width 6 height 6
click at [179, 209] on span "Rango de fechas" at bounding box center [169, 213] width 68 height 9
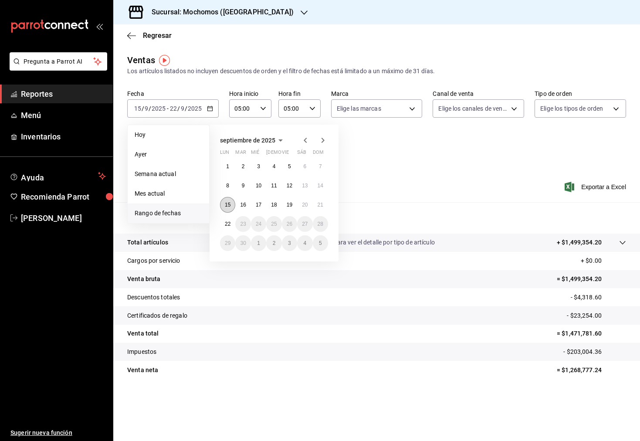
click at [231, 206] on button "15" at bounding box center [227, 205] width 15 height 16
click at [228, 230] on button "22" at bounding box center [227, 224] width 15 height 16
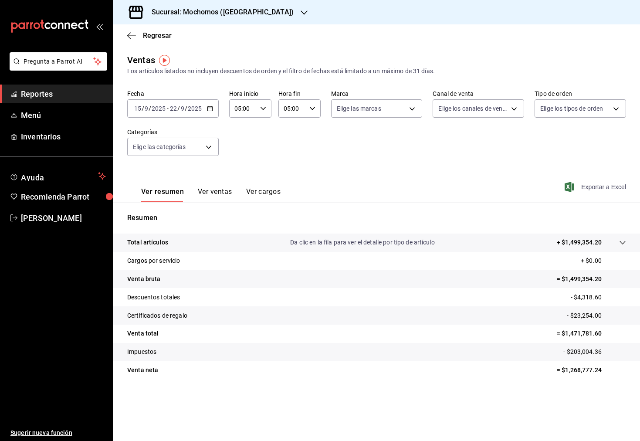
click at [609, 190] on span "Exportar a Excel" at bounding box center [596, 187] width 60 height 10
click at [189, 16] on h3 "Sucursal: Mochomos ([GEOGRAPHIC_DATA])" at bounding box center [219, 12] width 149 height 10
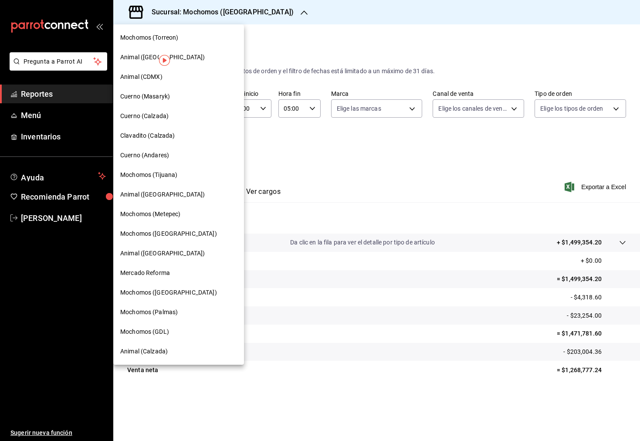
click at [191, 215] on div "Mochomos (Metepec)" at bounding box center [178, 214] width 117 height 9
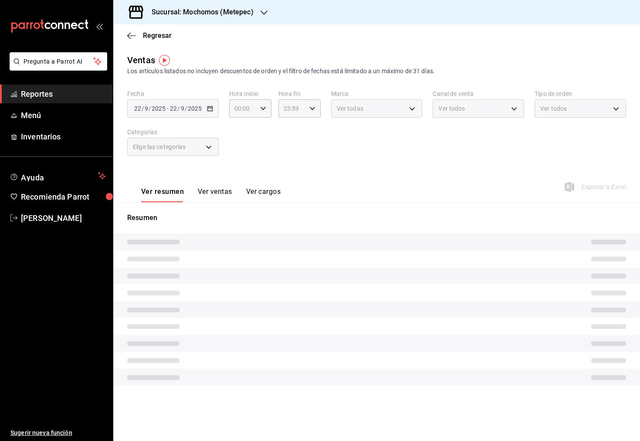
type input "05:00"
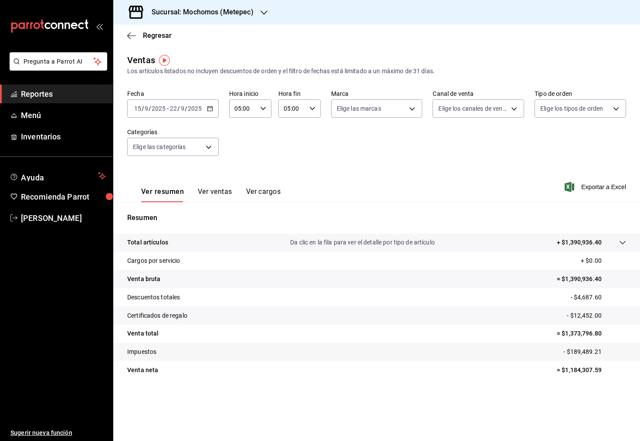
click at [207, 106] on div "[DATE] [DATE] - [DATE] [DATE]" at bounding box center [173, 108] width 92 height 18
click at [182, 208] on li "Rango de fechas" at bounding box center [168, 213] width 81 height 20
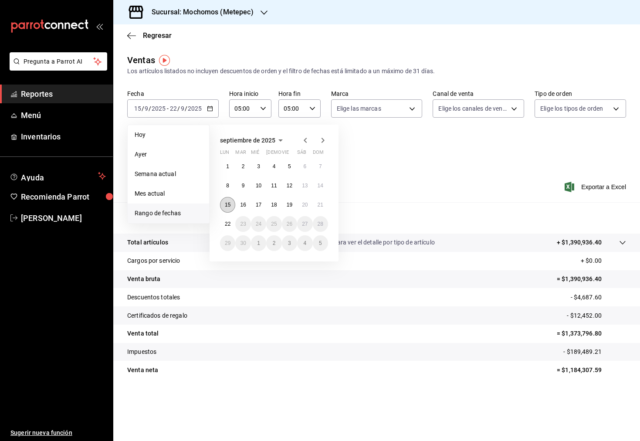
click at [227, 206] on abbr "15" at bounding box center [228, 205] width 6 height 6
click at [228, 219] on button "22" at bounding box center [227, 224] width 15 height 16
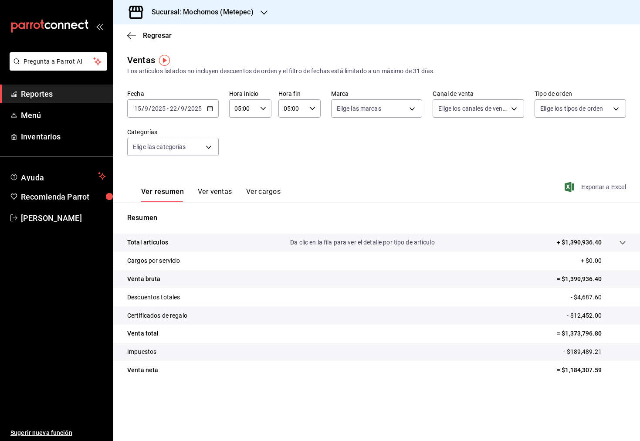
click at [602, 190] on span "Exportar a Excel" at bounding box center [596, 187] width 60 height 10
click at [251, 11] on h3 "Sucursal: Mochomos (Metepec)" at bounding box center [199, 12] width 109 height 10
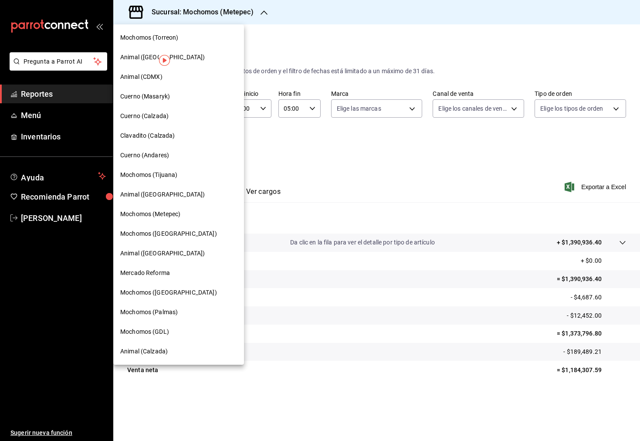
click at [164, 311] on span "Mochomos (Palmas)" at bounding box center [149, 312] width 58 height 9
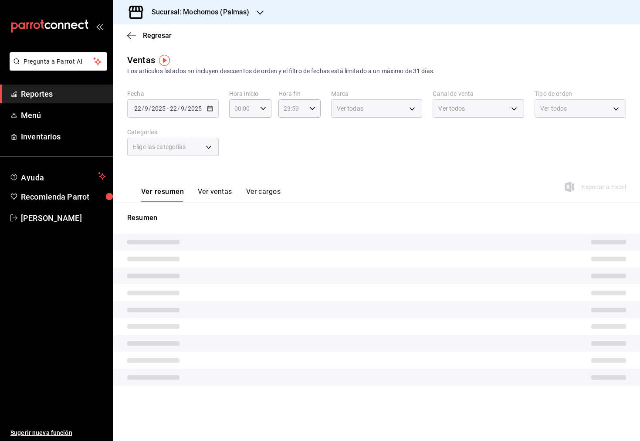
type input "05:00"
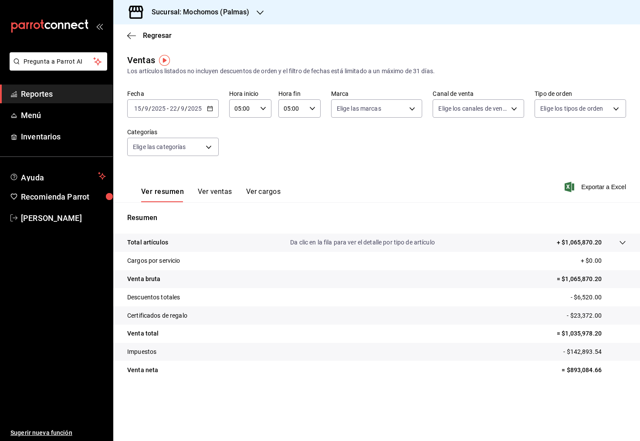
click at [214, 111] on div "[DATE] [DATE] - [DATE] [DATE]" at bounding box center [173, 108] width 92 height 18
click at [190, 213] on span "Rango de fechas" at bounding box center [169, 213] width 68 height 9
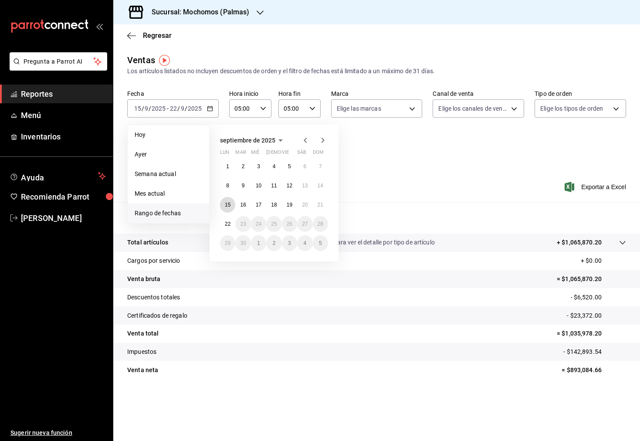
click at [227, 207] on abbr "15" at bounding box center [228, 205] width 6 height 6
click at [224, 219] on button "22" at bounding box center [227, 224] width 15 height 16
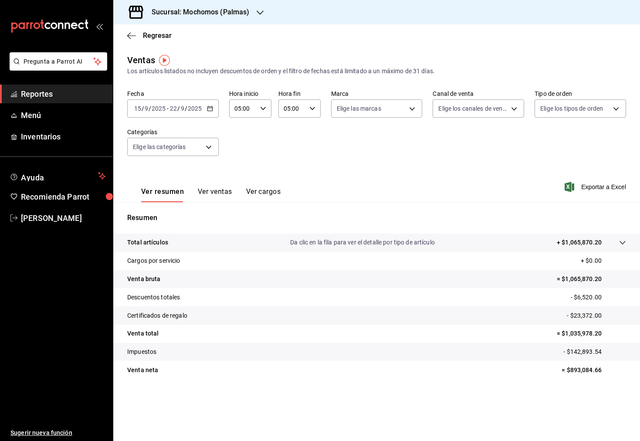
click at [215, 115] on div "[DATE] [DATE] - [DATE] [DATE]" at bounding box center [173, 108] width 92 height 18
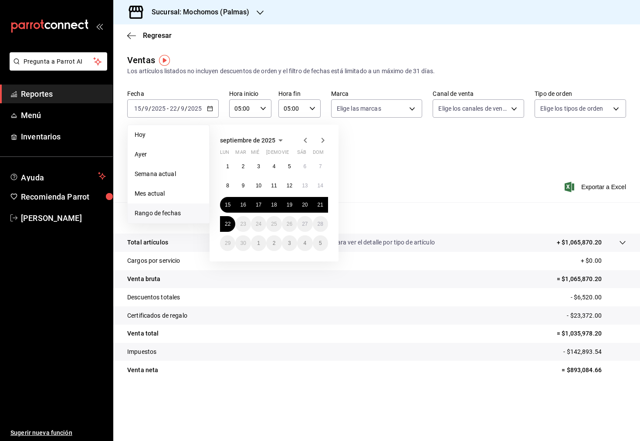
click at [223, 196] on div "1 2 3 4 5 6 7 8 9 10 11 12 13 14 15 16 17 18 19 20 21 22 23 24 25 26 27 28 29 3…" at bounding box center [274, 205] width 108 height 92
click at [226, 205] on abbr "15" at bounding box center [228, 205] width 6 height 6
click at [226, 224] on abbr "22" at bounding box center [228, 224] width 6 height 6
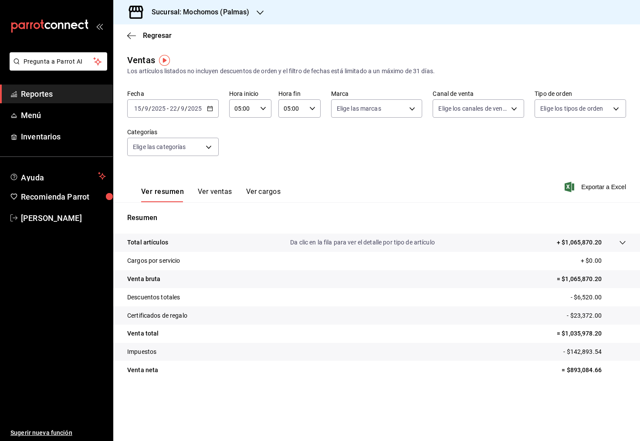
click at [591, 180] on div "Ver resumen Ver ventas Ver cargos Exportar a Excel" at bounding box center [376, 184] width 527 height 36
click at [594, 186] on span "Exportar a Excel" at bounding box center [596, 187] width 60 height 10
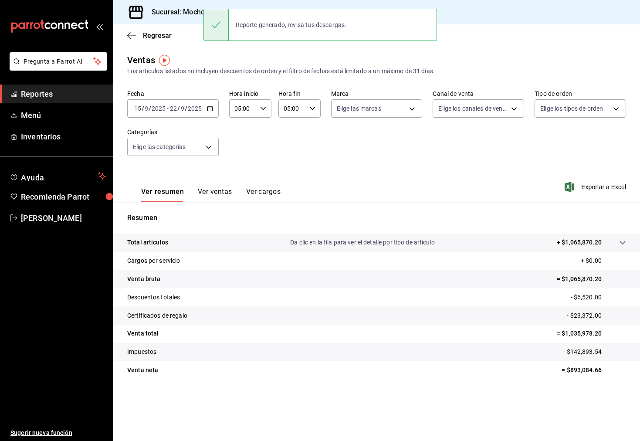
click at [322, 34] on div "Reporte generado, revisa tus descargas." at bounding box center [291, 24] width 125 height 19
click at [260, 73] on div "Los artículos listados no incluyen descuentos de orden y el filtro de fechas es…" at bounding box center [376, 71] width 499 height 9
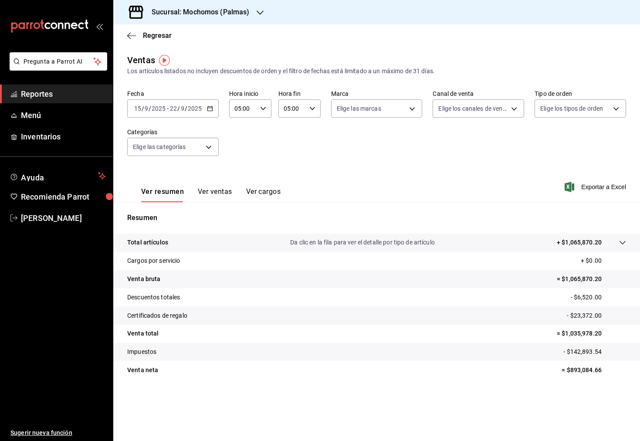
click at [216, 18] on div "Sucursal: Mochomos (Palmas)" at bounding box center [193, 12] width 147 height 24
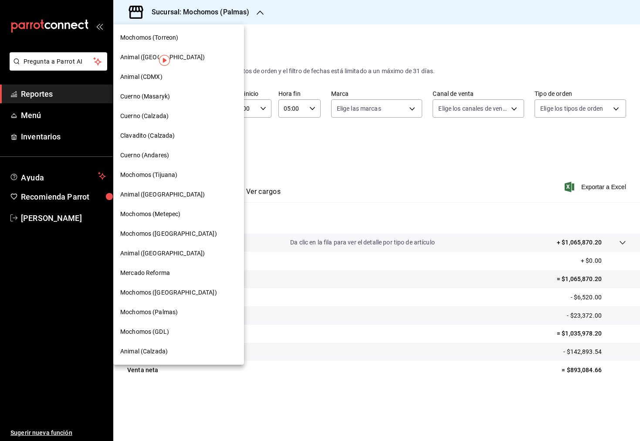
click at [176, 270] on div "Mercado Reforma" at bounding box center [178, 272] width 117 height 9
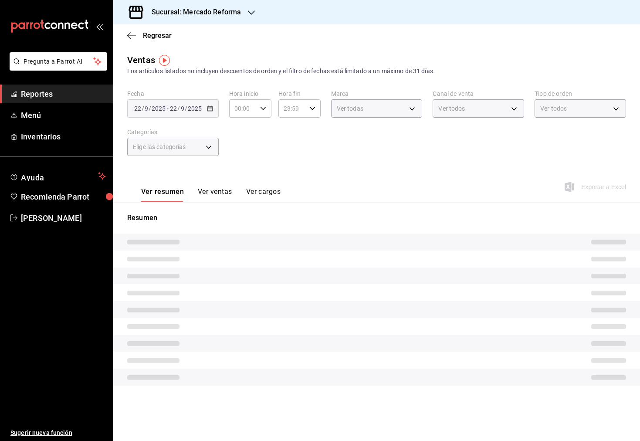
type input "05:00"
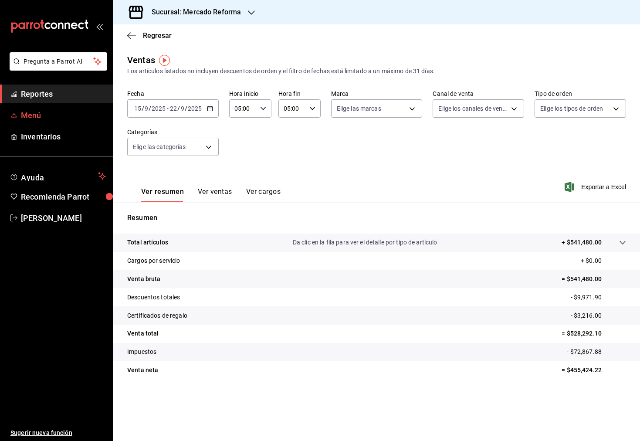
click at [64, 113] on span "Menú" at bounding box center [63, 115] width 85 height 12
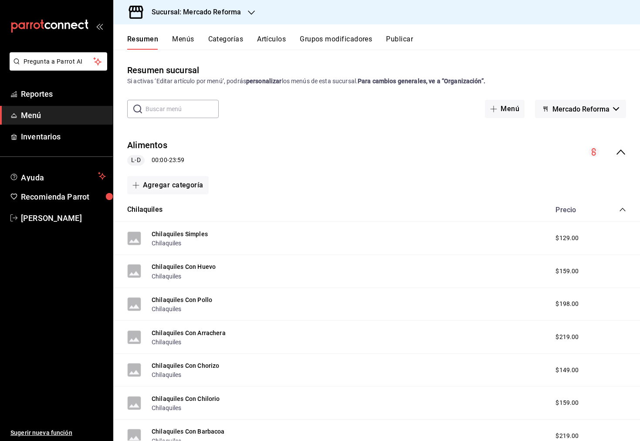
click at [189, 42] on button "Menús" at bounding box center [183, 42] width 22 height 15
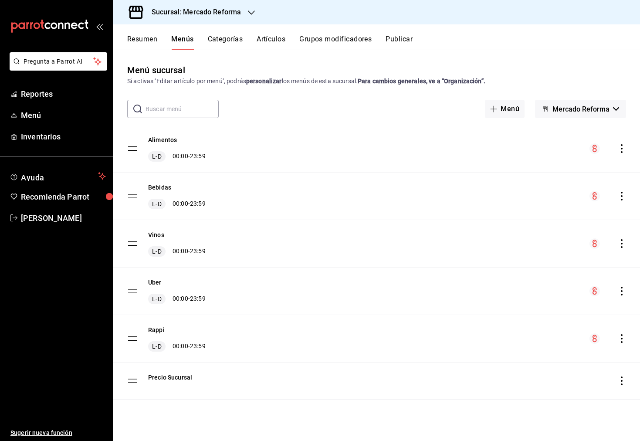
click at [621, 198] on icon "actions" at bounding box center [621, 196] width 9 height 9
click at [546, 244] on li "Previsualizar" at bounding box center [545, 252] width 136 height 18
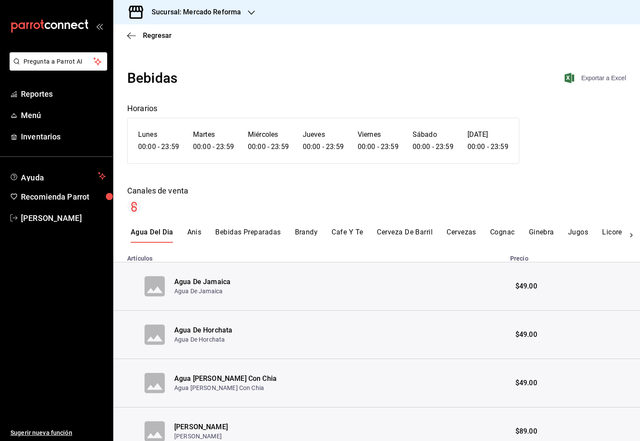
click at [592, 74] on span "Exportar a Excel" at bounding box center [596, 78] width 60 height 10
click at [39, 95] on span "Reportes" at bounding box center [63, 94] width 85 height 12
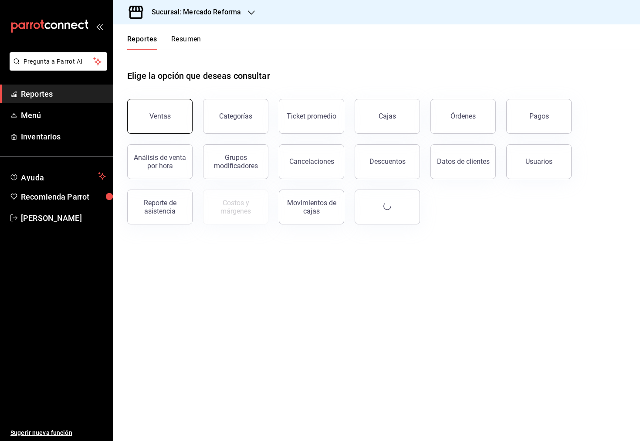
click at [171, 110] on button "Ventas" at bounding box center [159, 116] width 65 height 35
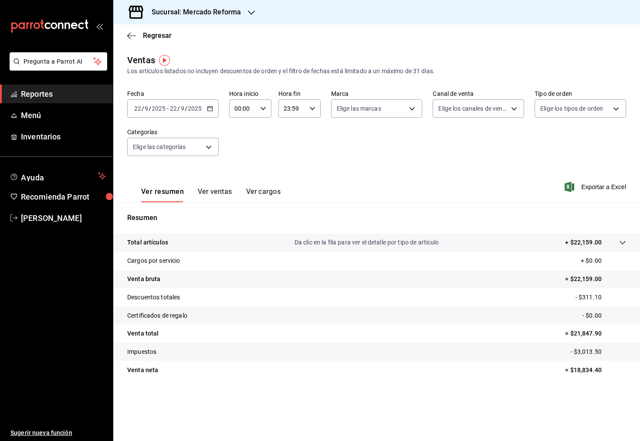
click at [252, 15] on icon "button" at bounding box center [251, 12] width 7 height 7
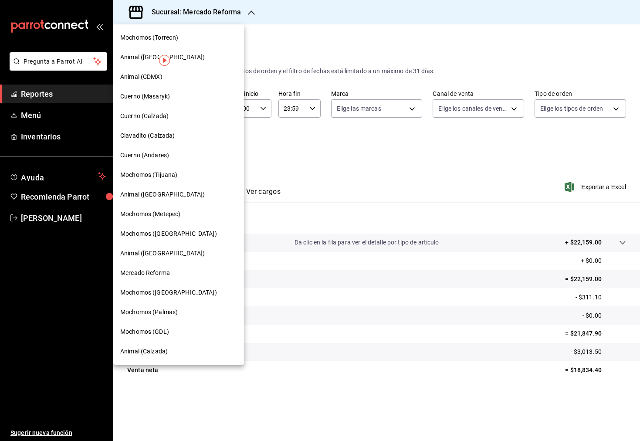
click at [252, 15] on div at bounding box center [320, 220] width 640 height 441
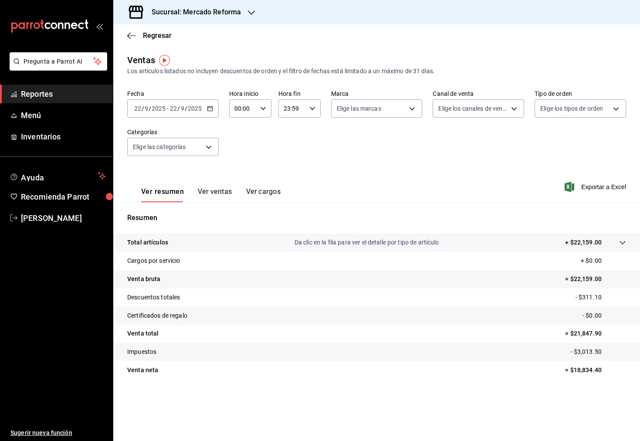
click at [210, 103] on div "[DATE] [DATE] - [DATE] [DATE]" at bounding box center [173, 108] width 92 height 18
click at [170, 210] on span "Rango de fechas" at bounding box center [169, 213] width 68 height 9
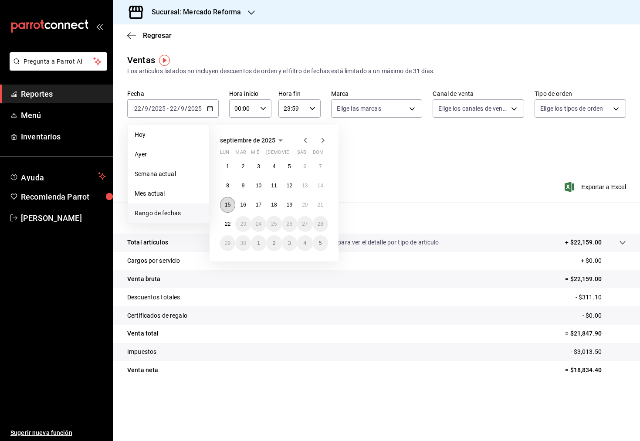
click at [227, 208] on button "15" at bounding box center [227, 205] width 15 height 16
click at [228, 218] on button "22" at bounding box center [227, 224] width 15 height 16
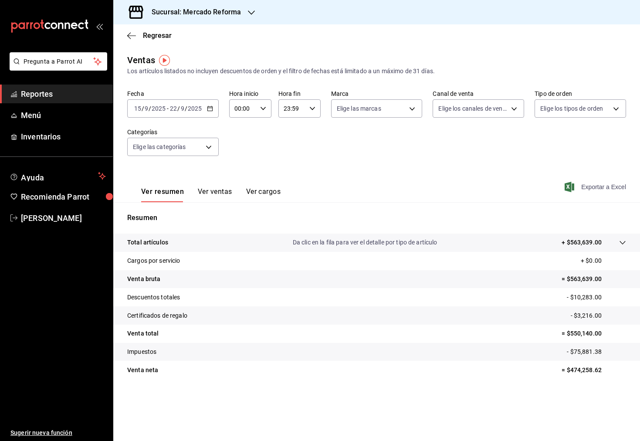
click at [606, 191] on span "Exportar a Excel" at bounding box center [596, 187] width 60 height 10
click at [78, 114] on span "Menú" at bounding box center [63, 115] width 85 height 12
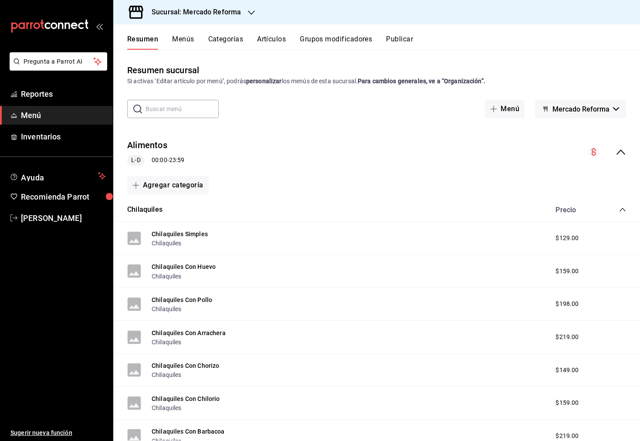
click at [200, 107] on input "text" at bounding box center [182, 108] width 73 height 17
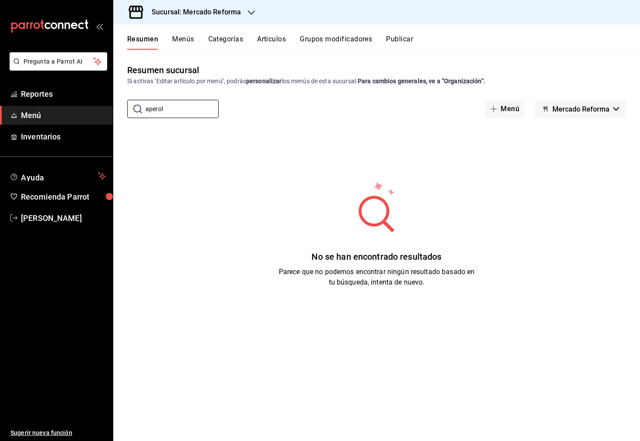
type input "aperol"
click at [268, 47] on button "Artículos" at bounding box center [271, 42] width 29 height 15
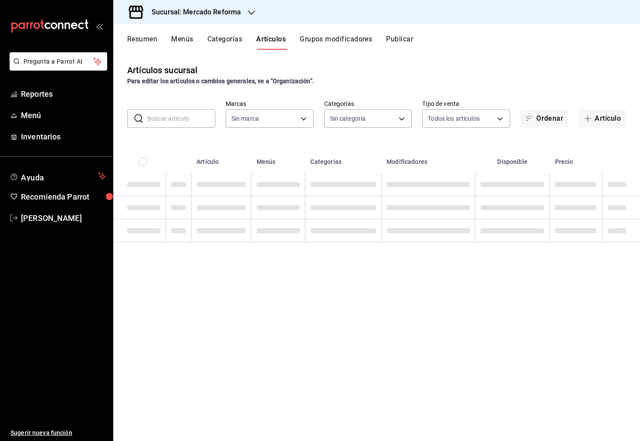
type input "ae828a00-f9e9-46fb-a95c-bc024de736cf"
type input "92dc4cae-9c42-48a5-aa63-f50684ad7fd1,15a18657-e758-4947-b740-bbb2adede7dd,e517e…"
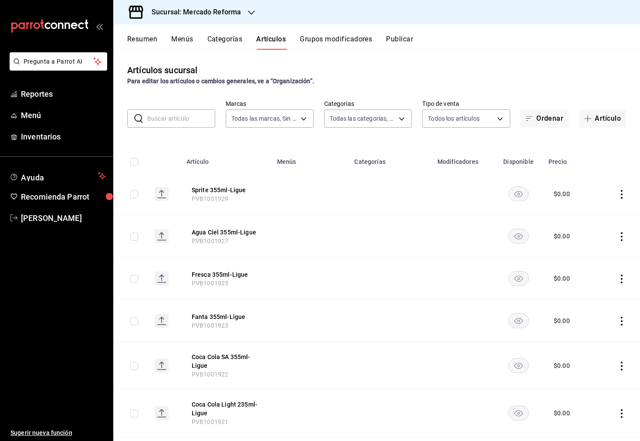
click at [184, 116] on input "text" at bounding box center [181, 118] width 68 height 17
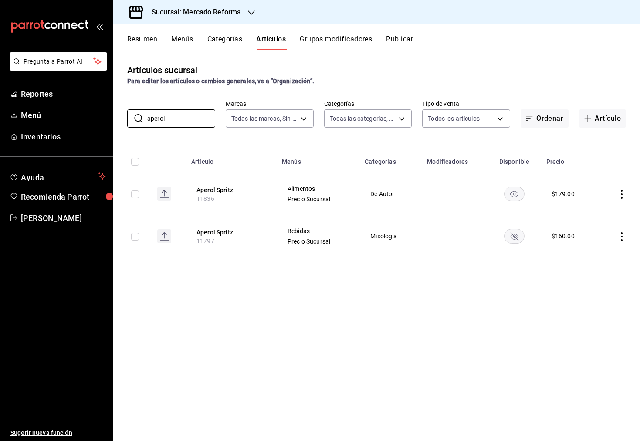
type input "aperol"
